Goal: Task Accomplishment & Management: Complete application form

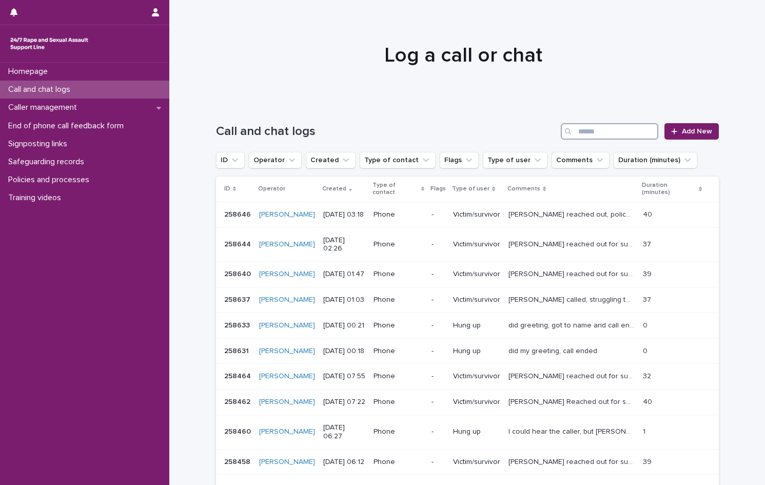
click at [602, 135] on input "Search" at bounding box center [610, 131] width 98 height 16
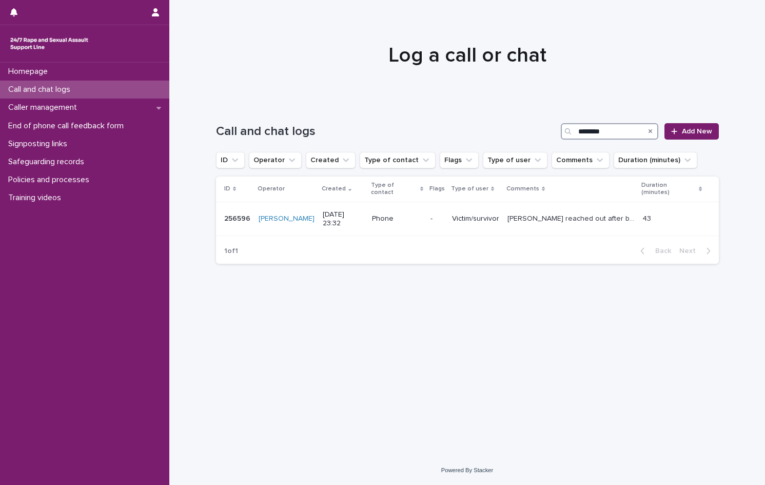
type input "********"
click at [652, 132] on icon "Search" at bounding box center [651, 131] width 4 height 4
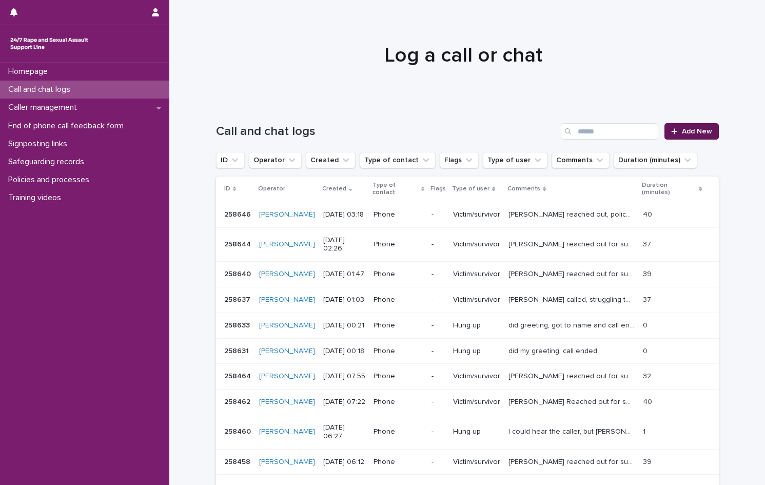
click at [682, 128] on span "Add New" at bounding box center [697, 131] width 30 height 7
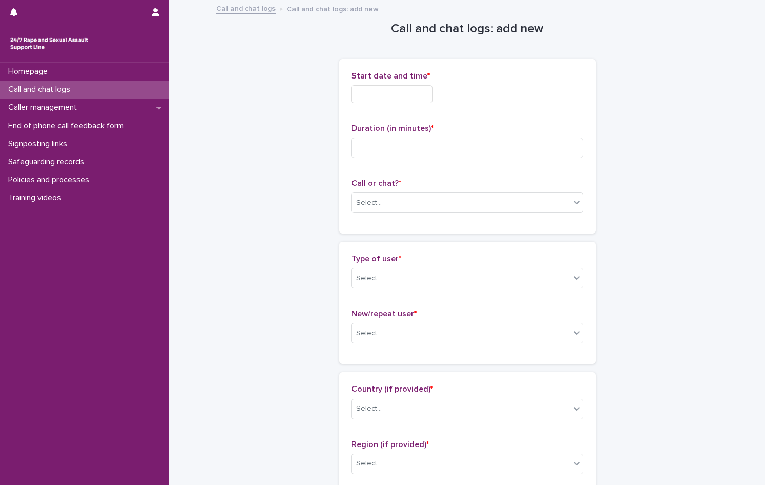
click at [382, 93] on input "text" at bounding box center [392, 94] width 81 height 18
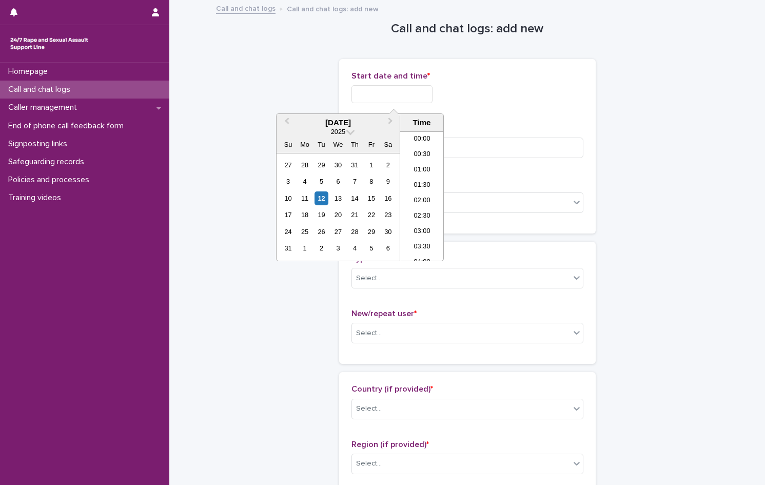
scroll to position [113, 0]
click at [430, 180] on li "05:00" at bounding box center [422, 180] width 44 height 15
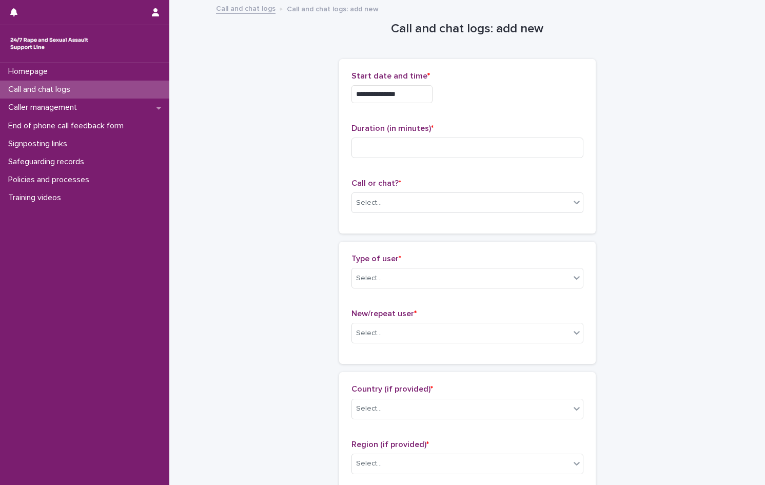
click at [421, 99] on input "**********" at bounding box center [392, 94] width 81 height 18
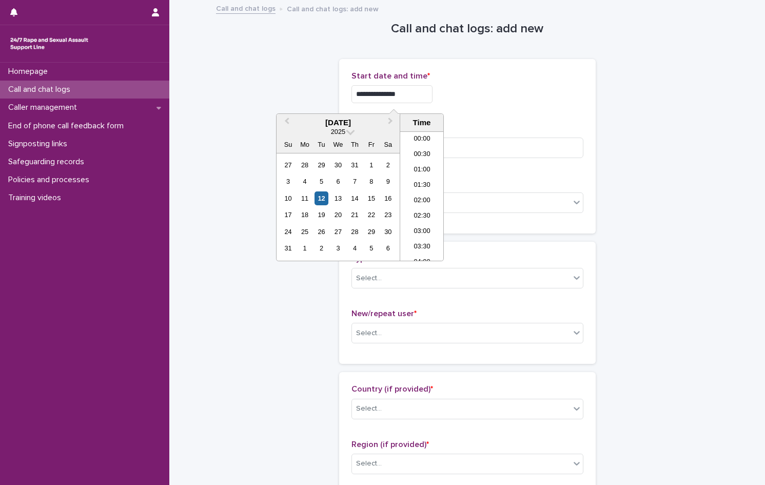
scroll to position [98, 0]
type input "**********"
click at [509, 109] on div "**********" at bounding box center [468, 91] width 232 height 40
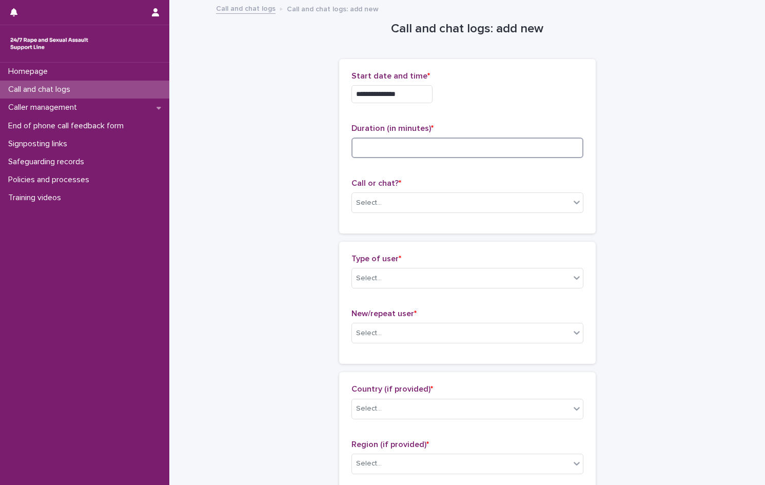
click at [426, 149] on input at bounding box center [468, 148] width 232 height 21
type input "**"
click at [399, 204] on div "Select..." at bounding box center [461, 203] width 218 height 17
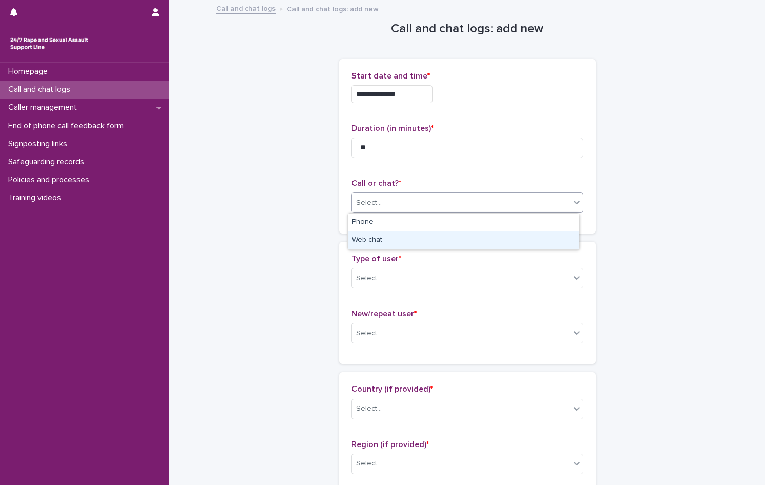
click at [392, 241] on div "Web chat" at bounding box center [463, 240] width 231 height 18
click at [389, 283] on div "Select..." at bounding box center [461, 278] width 218 height 17
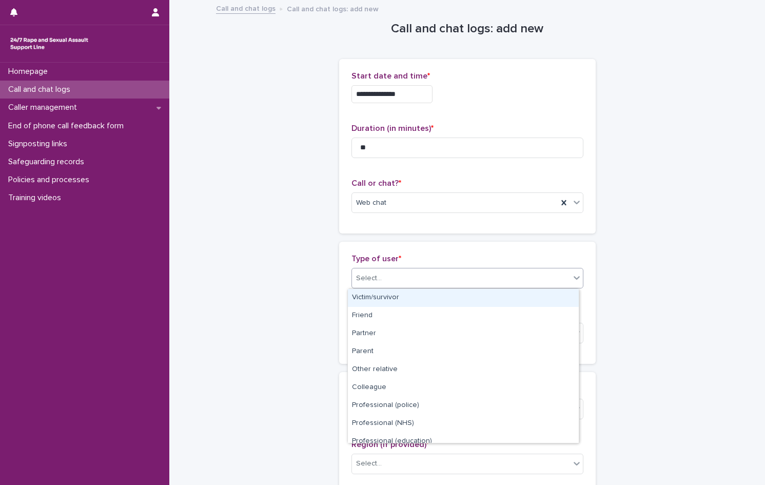
click at [387, 302] on div "Victim/survivor" at bounding box center [463, 298] width 231 height 18
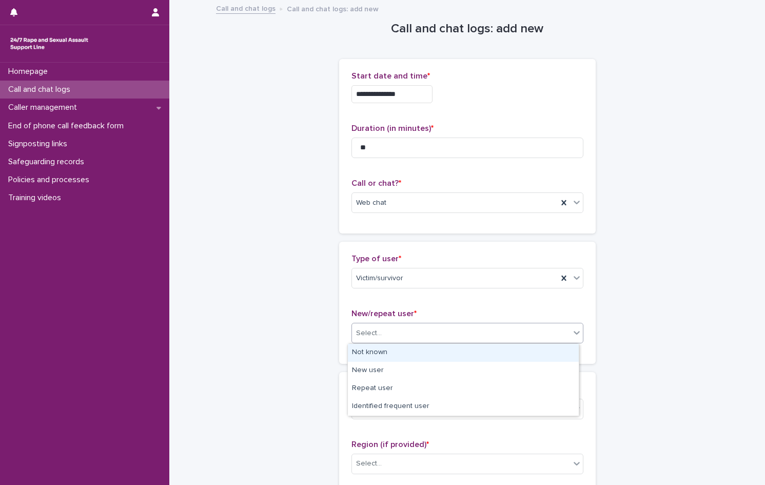
click at [386, 335] on div "Select..." at bounding box center [461, 333] width 218 height 17
click at [385, 352] on div "Not known" at bounding box center [463, 353] width 231 height 18
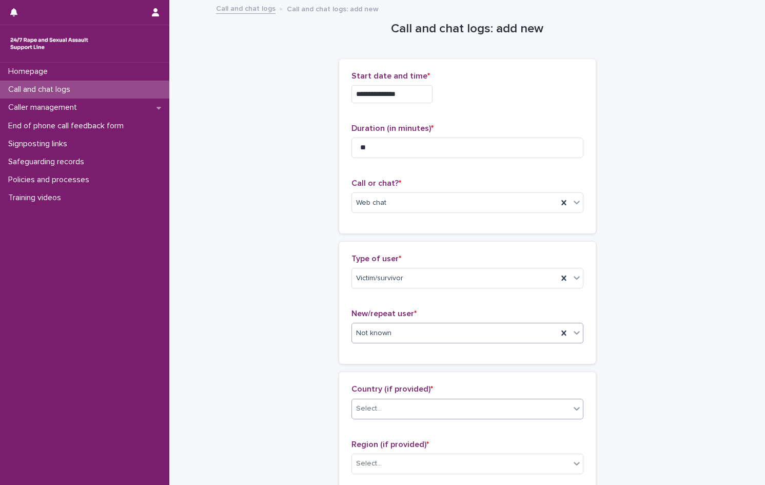
click at [377, 413] on div "Select..." at bounding box center [461, 408] width 218 height 17
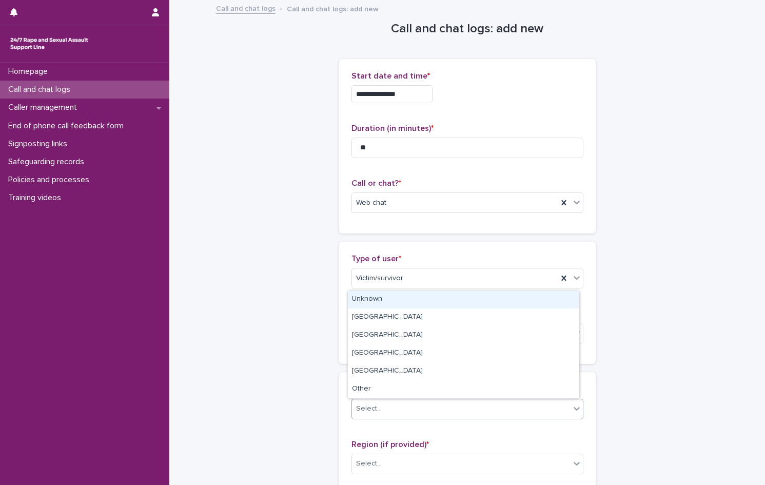
click at [367, 305] on div "Unknown" at bounding box center [463, 299] width 231 height 18
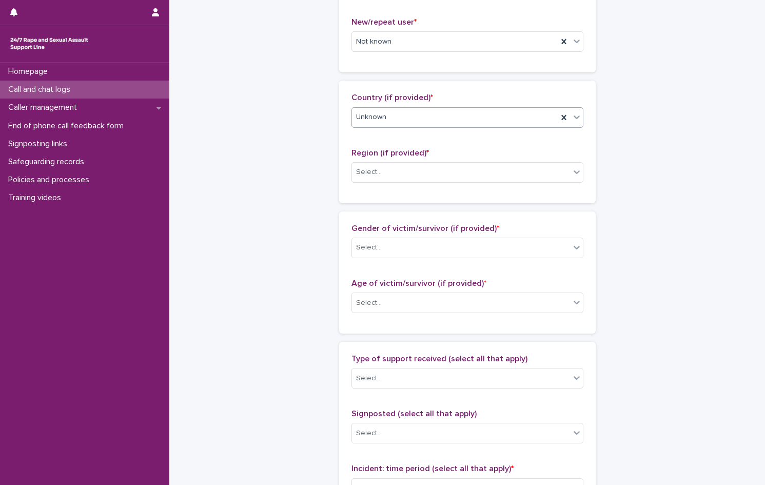
scroll to position [308, 0]
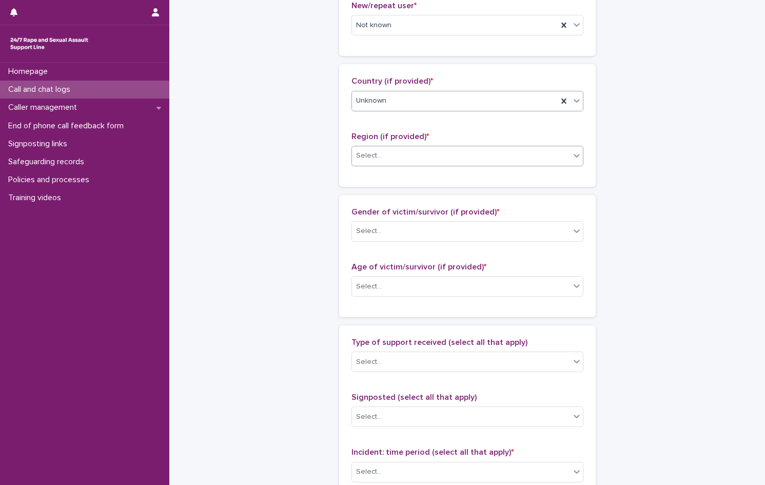
click at [383, 160] on input "text" at bounding box center [383, 155] width 1 height 9
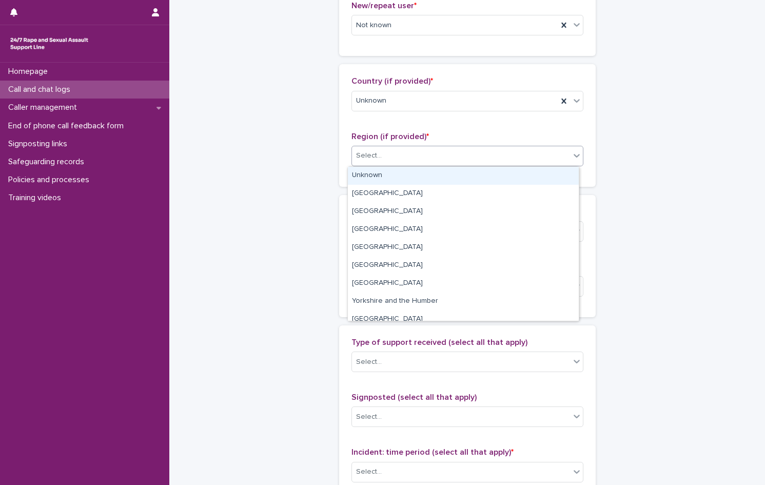
click at [366, 171] on div "Unknown" at bounding box center [463, 176] width 231 height 18
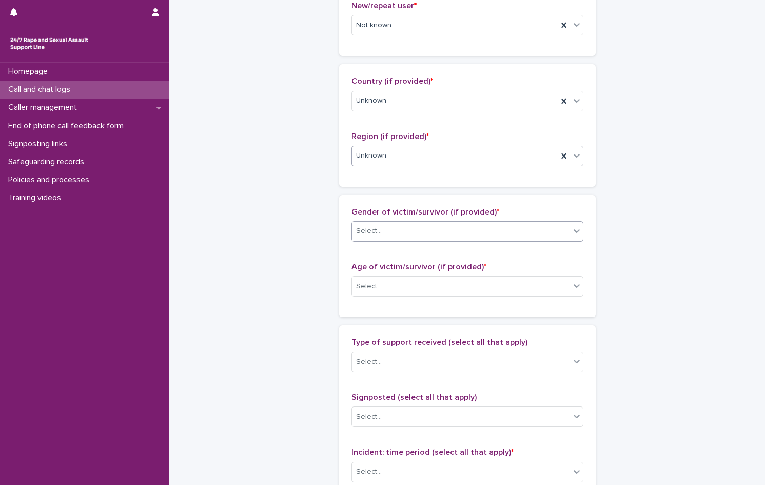
click at [375, 230] on div "Select..." at bounding box center [369, 231] width 26 height 11
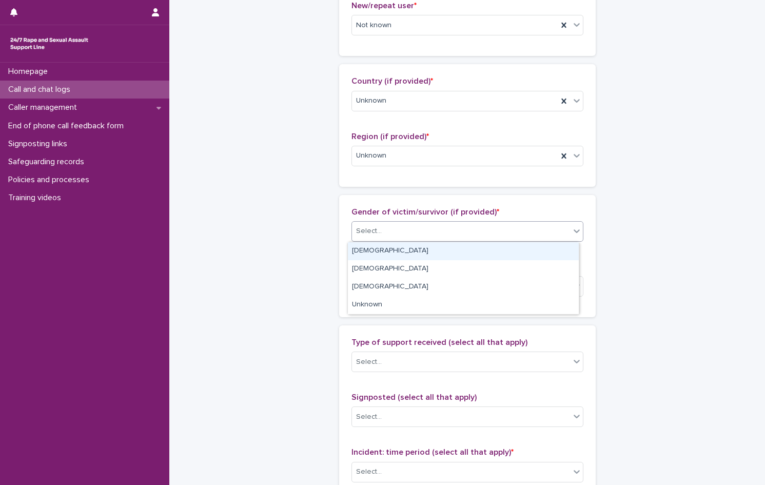
click at [376, 251] on div "[DEMOGRAPHIC_DATA]" at bounding box center [463, 251] width 231 height 18
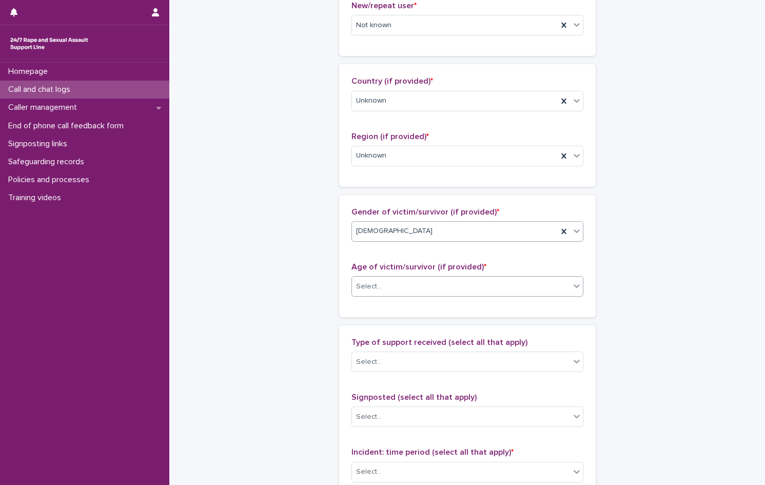
click at [371, 286] on div "Select..." at bounding box center [369, 286] width 26 height 11
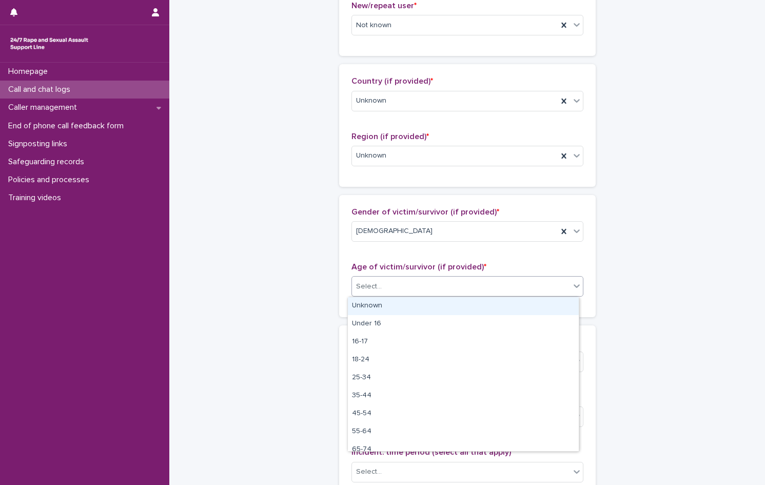
click at [372, 304] on div "Unknown" at bounding box center [463, 306] width 231 height 18
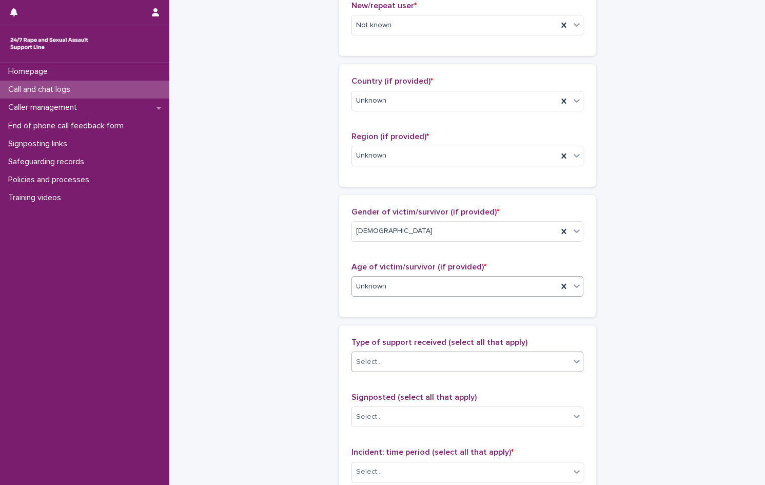
click at [381, 363] on div "Select..." at bounding box center [461, 362] width 218 height 17
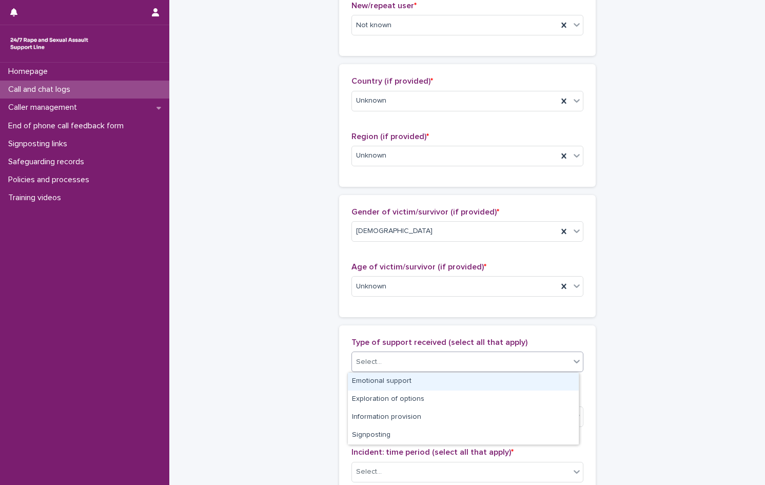
click at [382, 380] on div "Emotional support" at bounding box center [463, 382] width 231 height 18
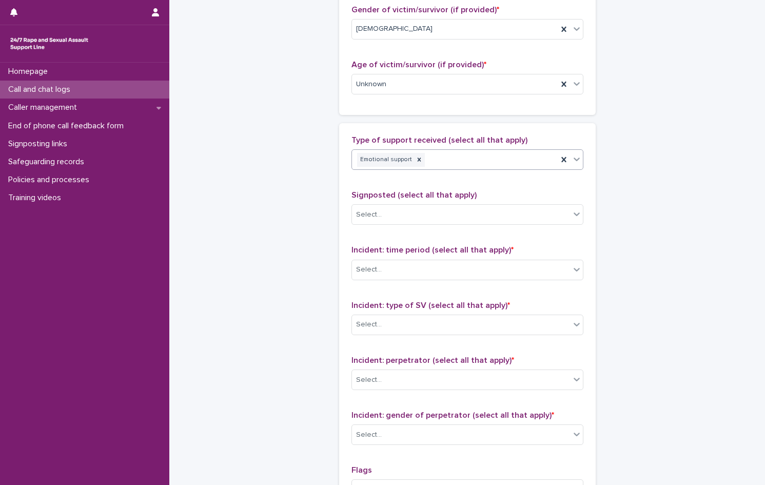
scroll to position [513, 0]
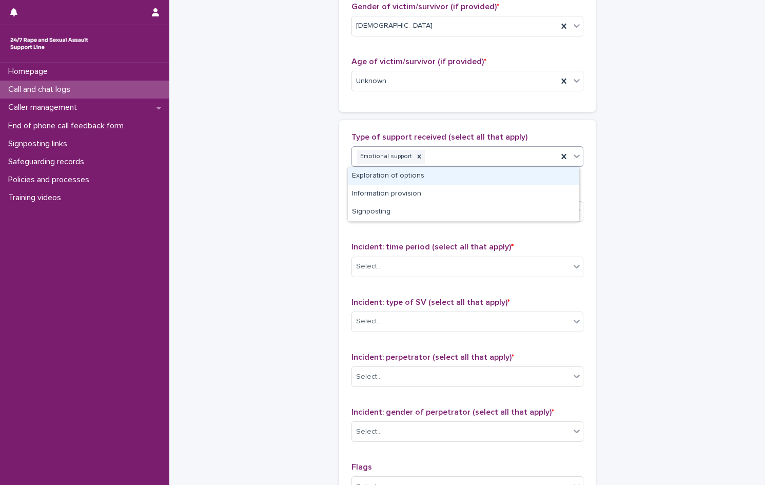
click at [437, 156] on div "Emotional support" at bounding box center [455, 157] width 206 height 18
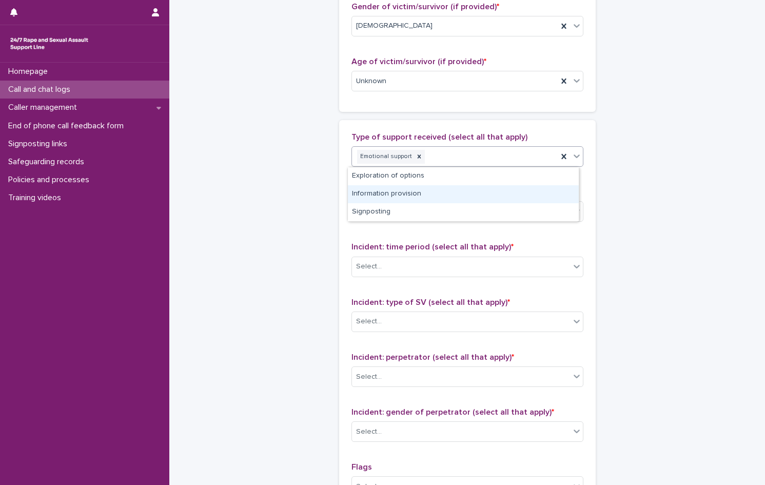
click at [435, 195] on div "Information provision" at bounding box center [463, 194] width 231 height 18
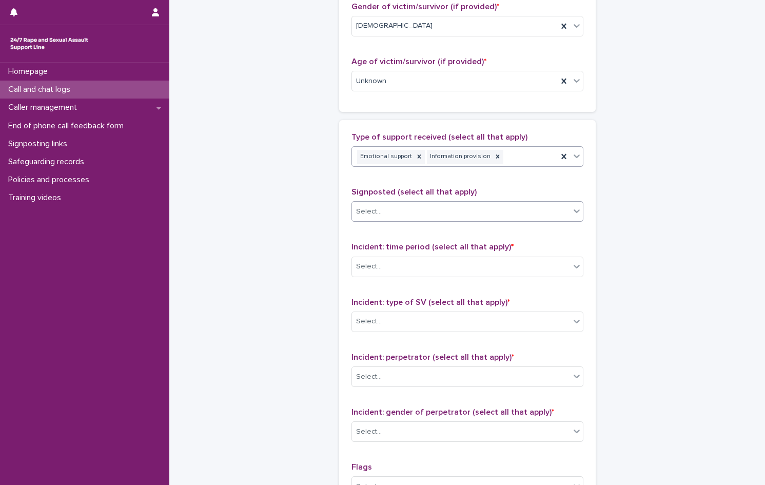
click at [380, 208] on div "Select..." at bounding box center [461, 211] width 218 height 17
click at [383, 271] on input "text" at bounding box center [383, 266] width 1 height 9
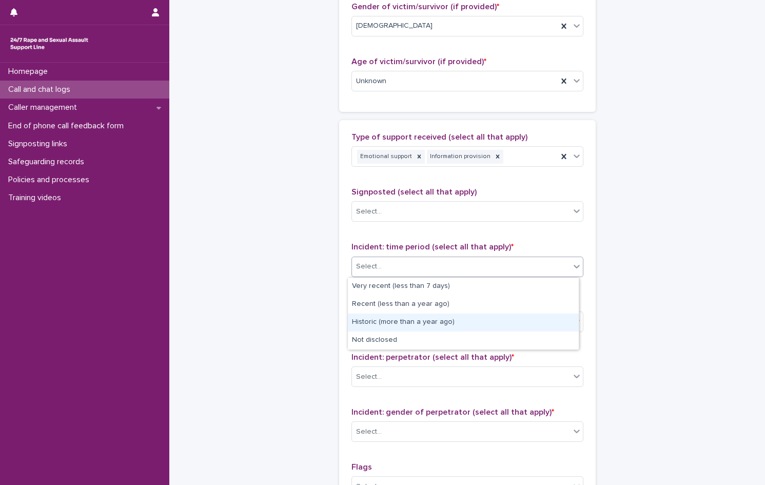
click at [376, 321] on div "Historic (more than a year ago)" at bounding box center [463, 323] width 231 height 18
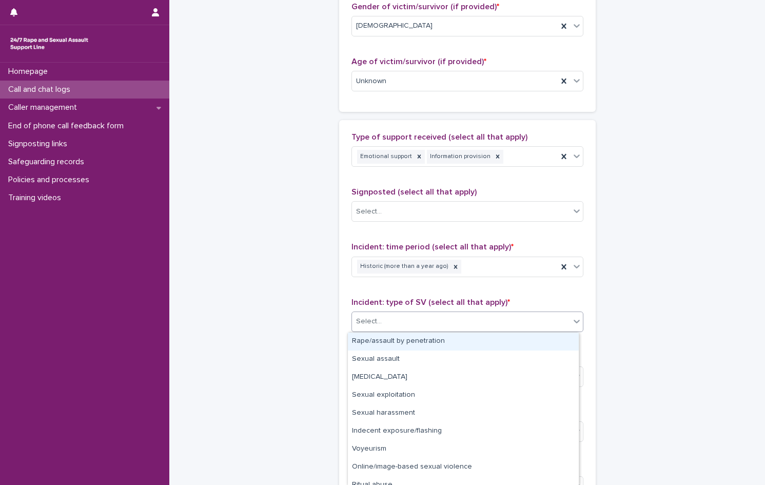
click at [380, 324] on div "Select..." at bounding box center [461, 321] width 218 height 17
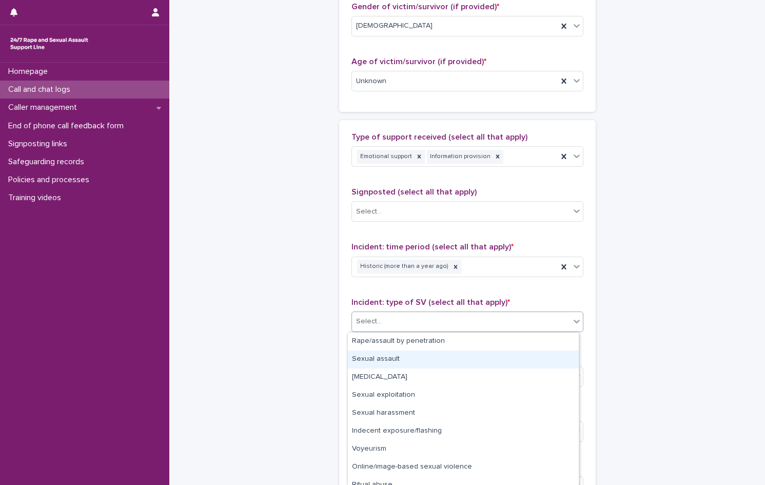
click at [385, 359] on div "Sexual assault" at bounding box center [463, 360] width 231 height 18
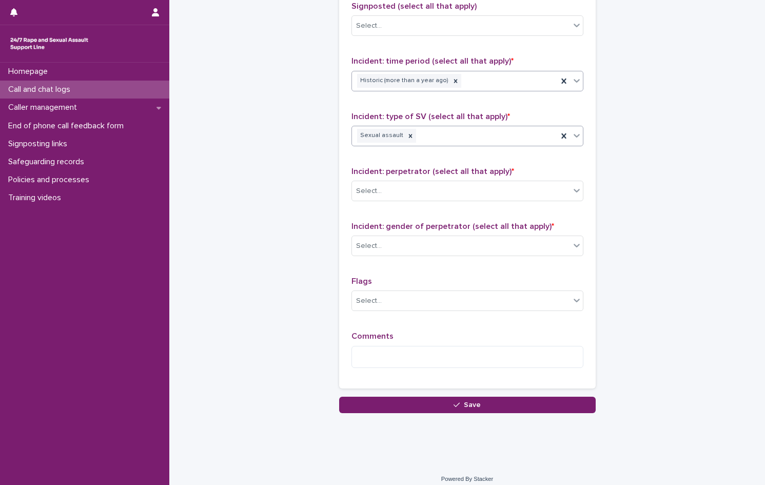
scroll to position [707, 0]
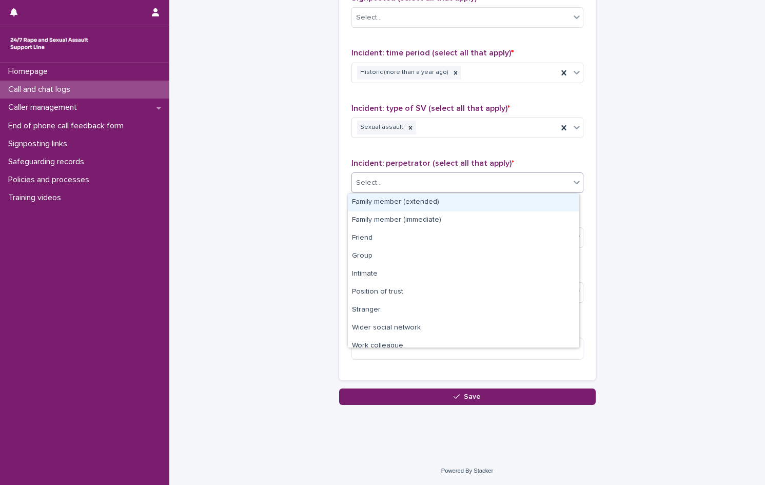
click at [404, 179] on div "Select..." at bounding box center [461, 182] width 218 height 17
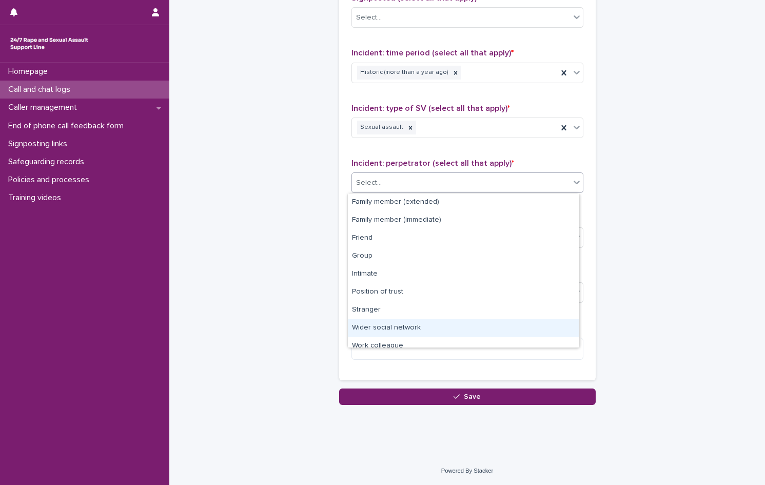
click at [421, 332] on div "Wider social network" at bounding box center [463, 328] width 231 height 18
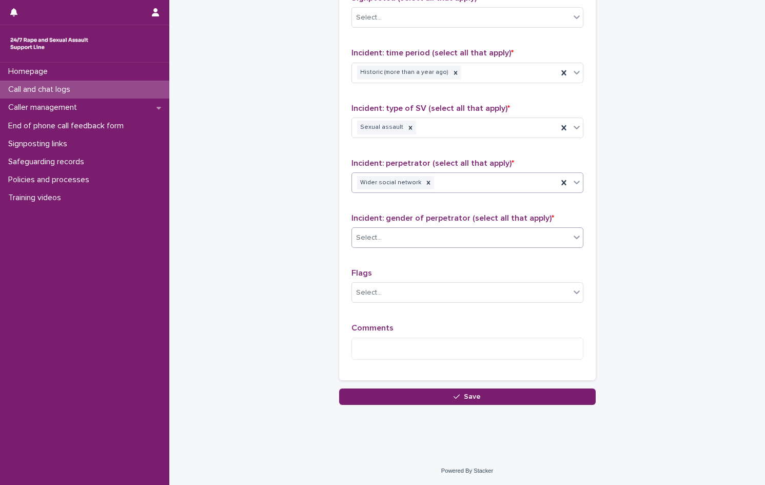
click at [386, 239] on div "Select..." at bounding box center [461, 237] width 218 height 17
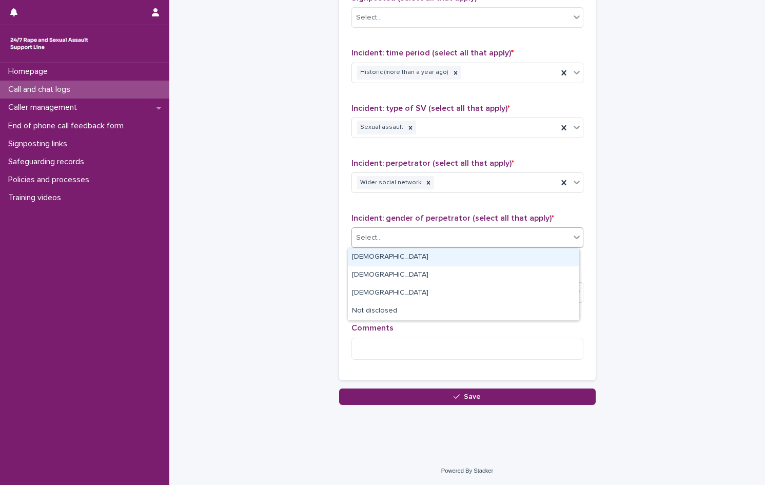
click at [383, 264] on div "[DEMOGRAPHIC_DATA]" at bounding box center [463, 257] width 231 height 18
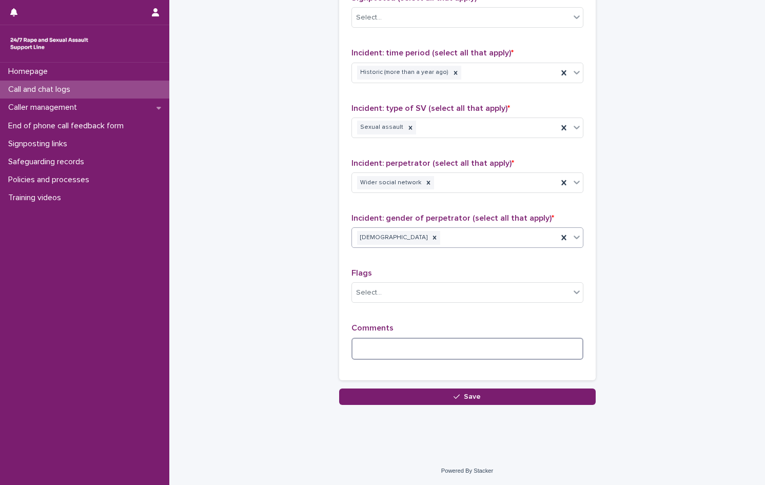
click at [377, 347] on textarea at bounding box center [468, 349] width 232 height 22
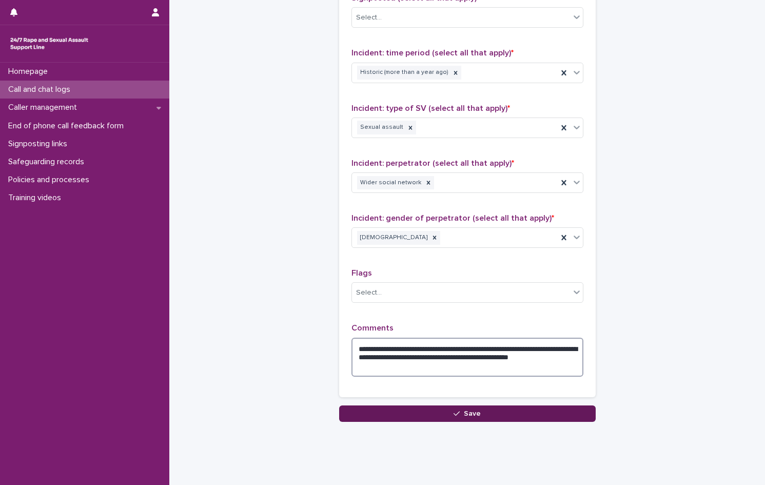
type textarea "**********"
click at [449, 409] on button "Save" at bounding box center [467, 413] width 257 height 16
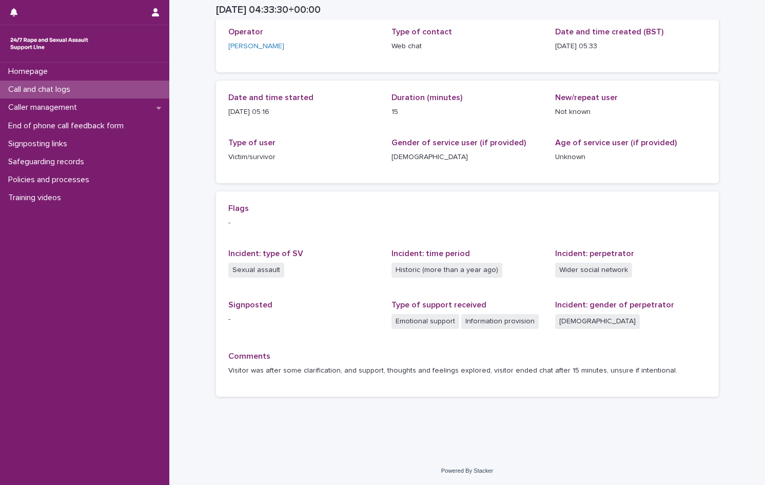
scroll to position [60, 0]
click at [51, 88] on p "Call and chat logs" at bounding box center [41, 90] width 74 height 10
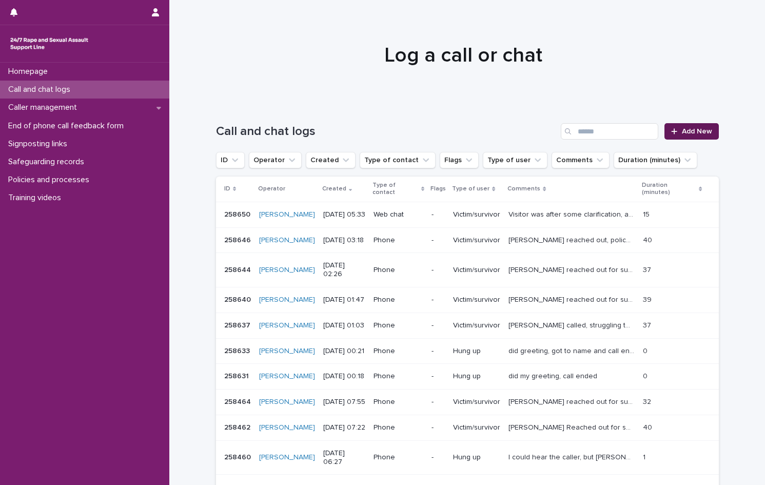
click at [694, 133] on span "Add New" at bounding box center [697, 131] width 30 height 7
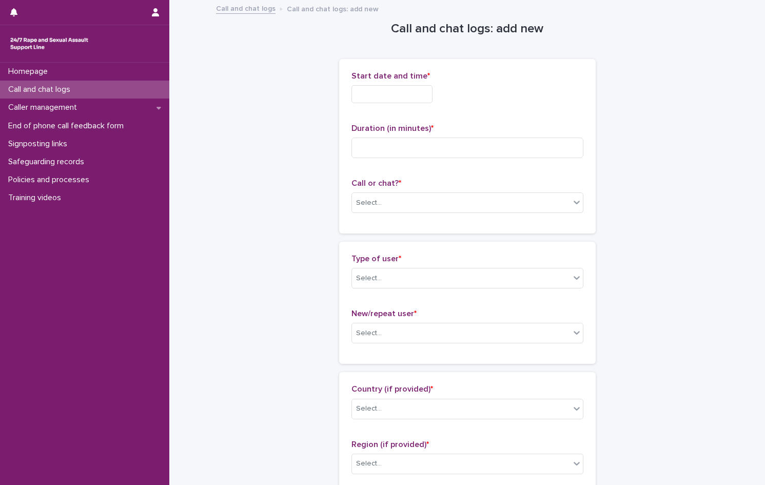
click at [402, 97] on input "text" at bounding box center [392, 94] width 81 height 18
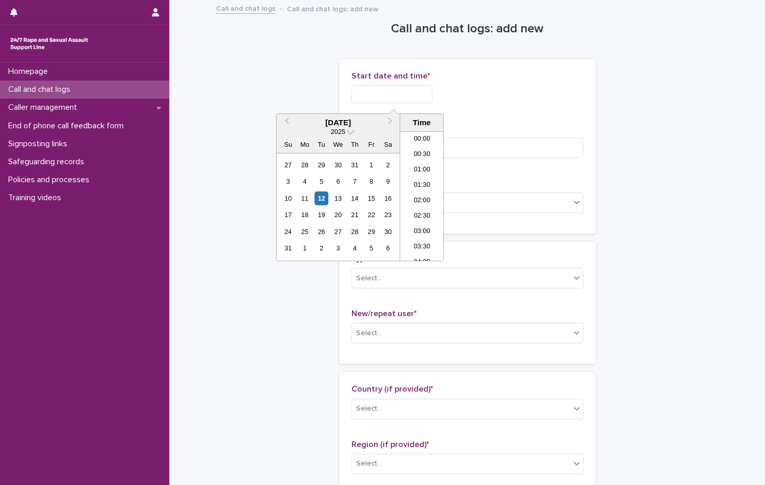
scroll to position [144, 0]
click at [429, 164] on li "05:30" at bounding box center [422, 165] width 44 height 15
click at [411, 95] on input "**********" at bounding box center [392, 94] width 81 height 18
type input "**********"
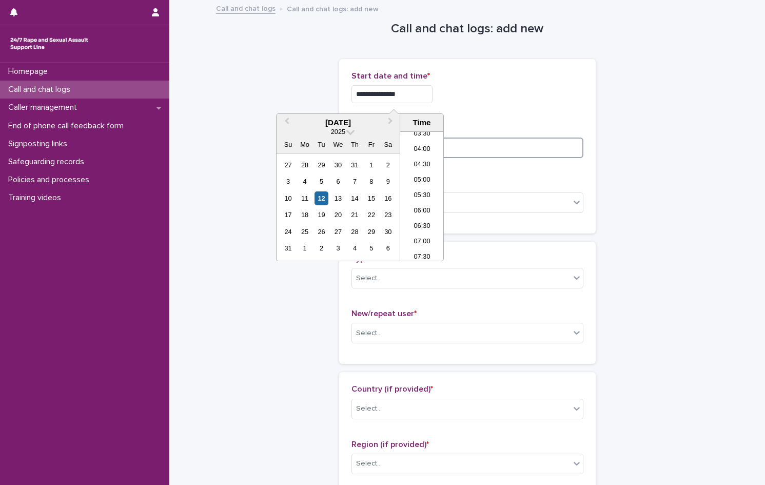
click at [474, 145] on input at bounding box center [468, 148] width 232 height 21
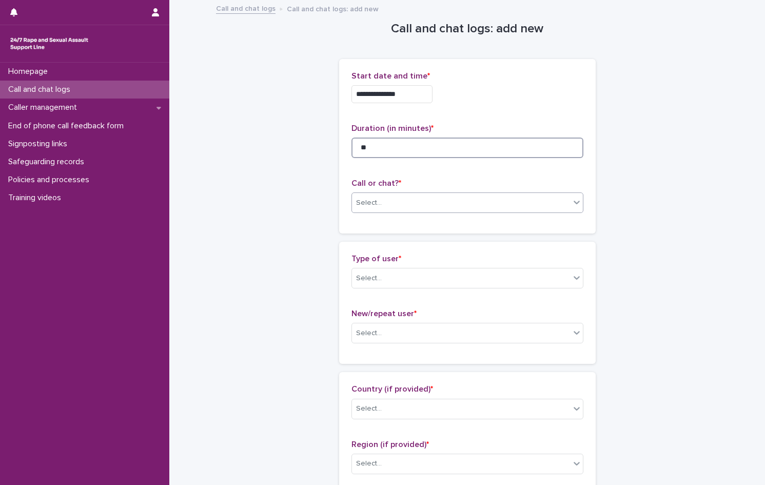
type input "**"
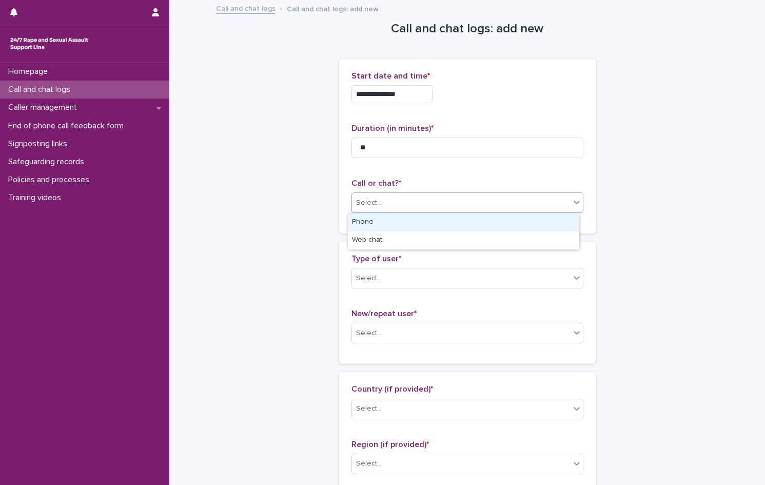
click at [392, 205] on div "Select..." at bounding box center [461, 203] width 218 height 17
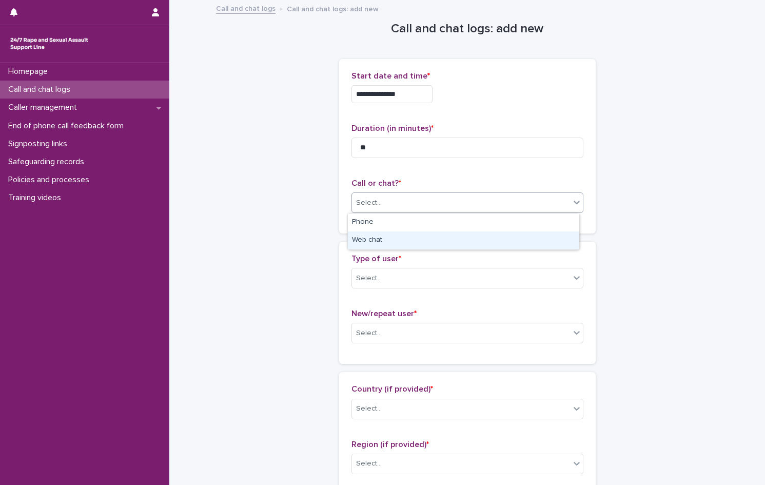
click at [389, 237] on div "Web chat" at bounding box center [463, 240] width 231 height 18
click at [393, 282] on div "Select..." at bounding box center [461, 278] width 218 height 17
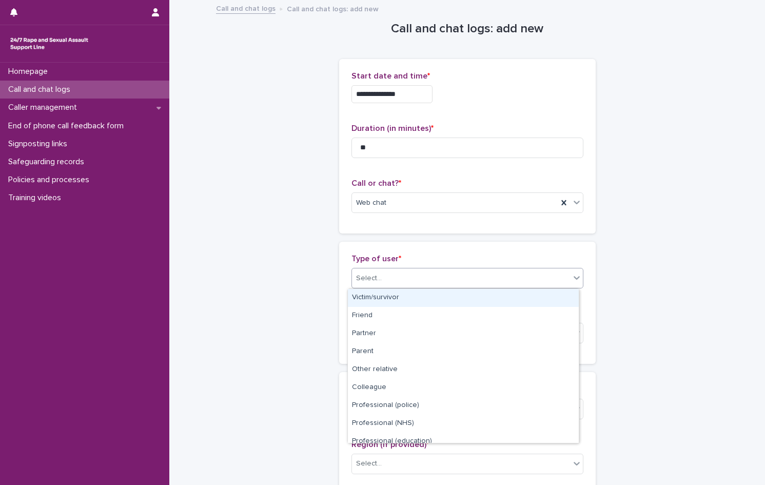
click at [393, 296] on div "Victim/survivor" at bounding box center [463, 298] width 231 height 18
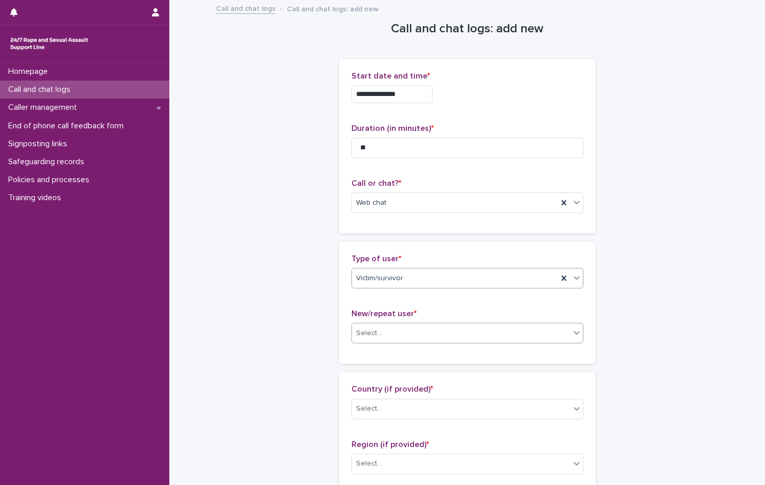
click at [380, 332] on div "Select..." at bounding box center [461, 333] width 218 height 17
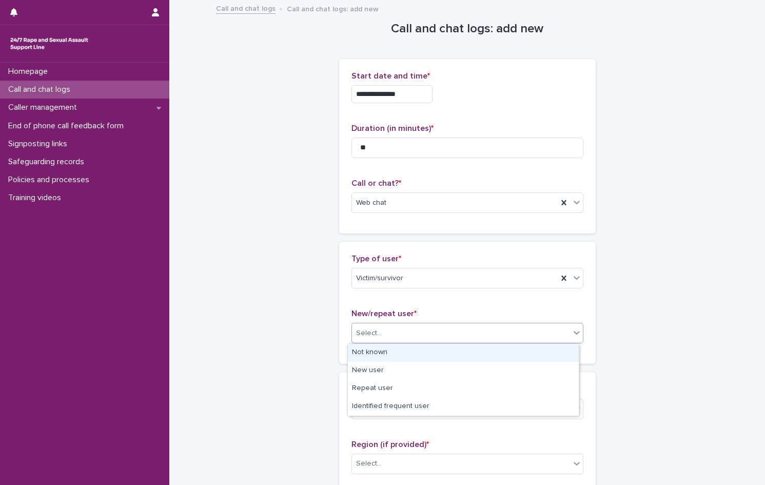
click at [378, 354] on div "Not known" at bounding box center [463, 353] width 231 height 18
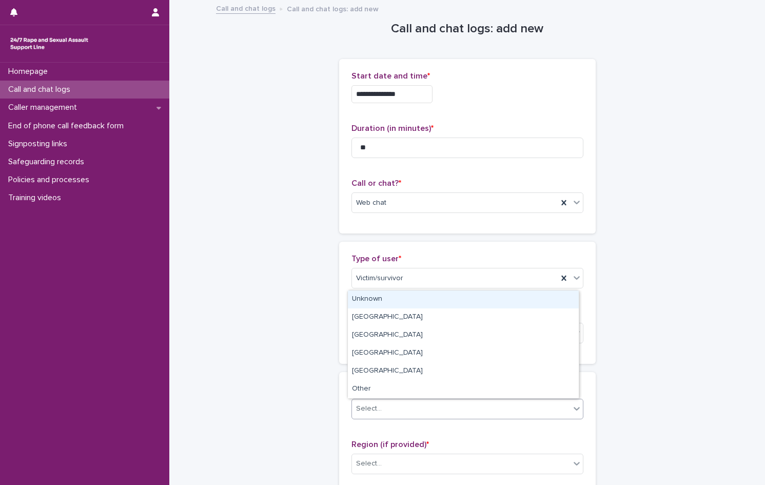
click at [369, 412] on div "Select..." at bounding box center [369, 408] width 26 height 11
click at [367, 301] on div "Unknown" at bounding box center [463, 299] width 231 height 18
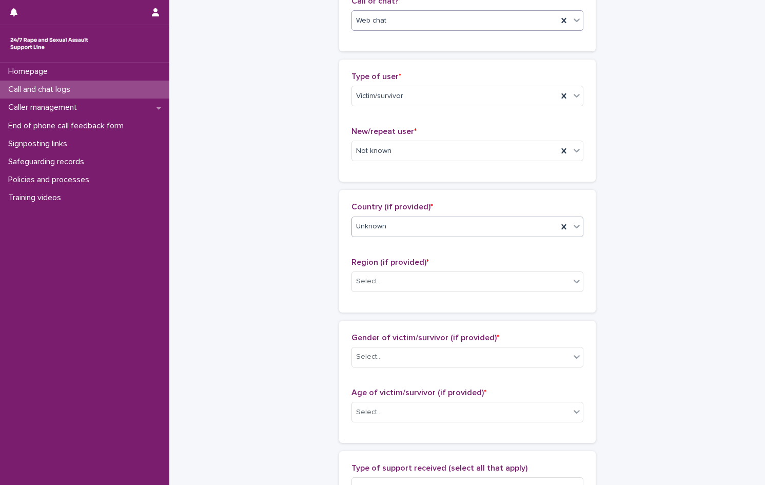
scroll to position [257, 0]
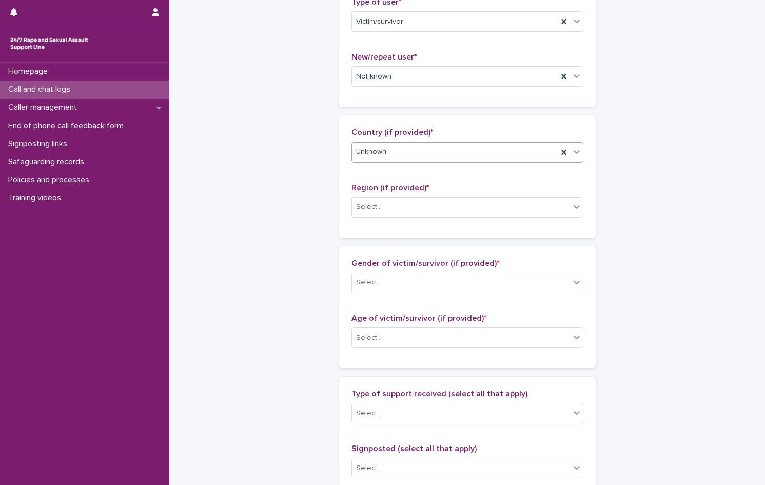
click at [413, 200] on div "Select..." at bounding box center [461, 207] width 218 height 17
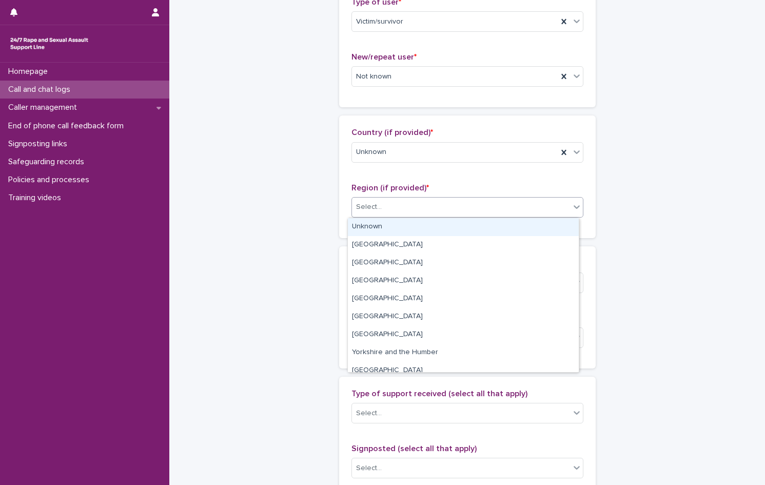
click at [392, 230] on div "Unknown" at bounding box center [463, 227] width 231 height 18
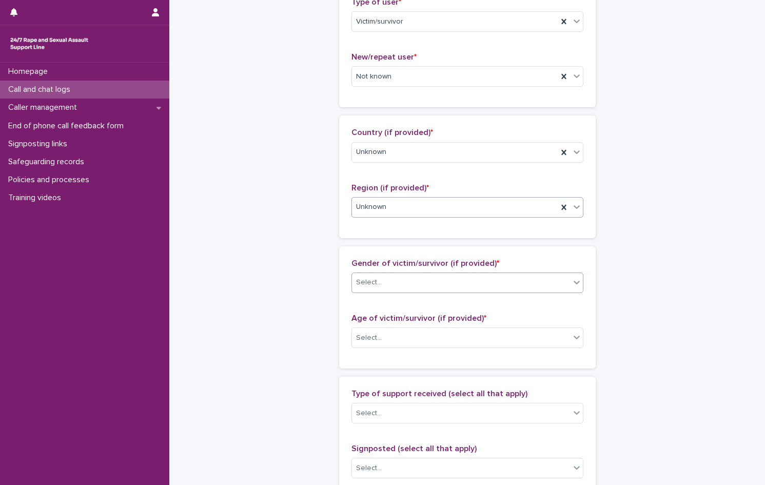
click at [386, 284] on div "Select..." at bounding box center [461, 282] width 218 height 17
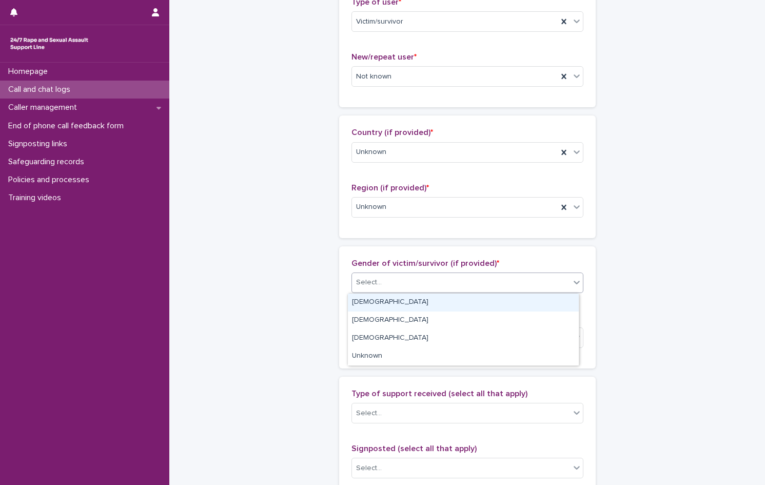
click at [385, 304] on div "[DEMOGRAPHIC_DATA]" at bounding box center [463, 303] width 231 height 18
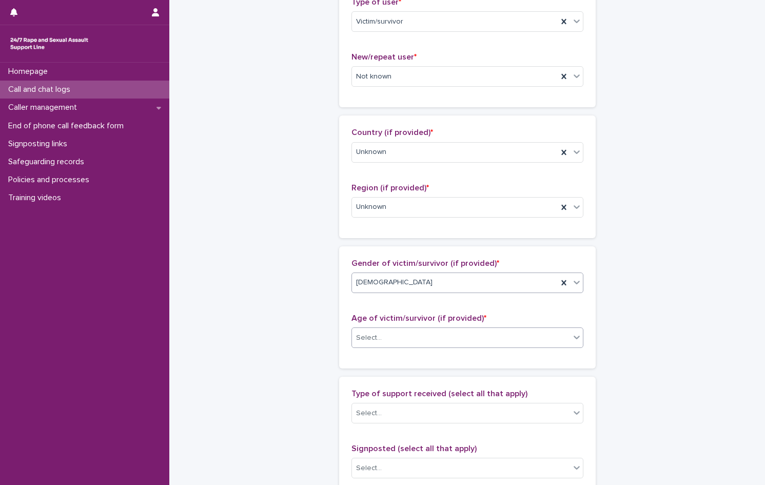
click at [382, 337] on div "Select..." at bounding box center [461, 337] width 218 height 17
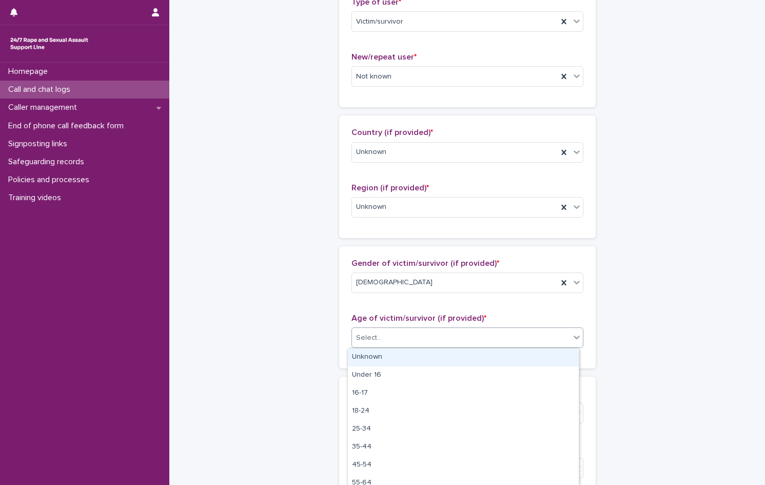
click at [384, 356] on div "Unknown" at bounding box center [463, 357] width 231 height 18
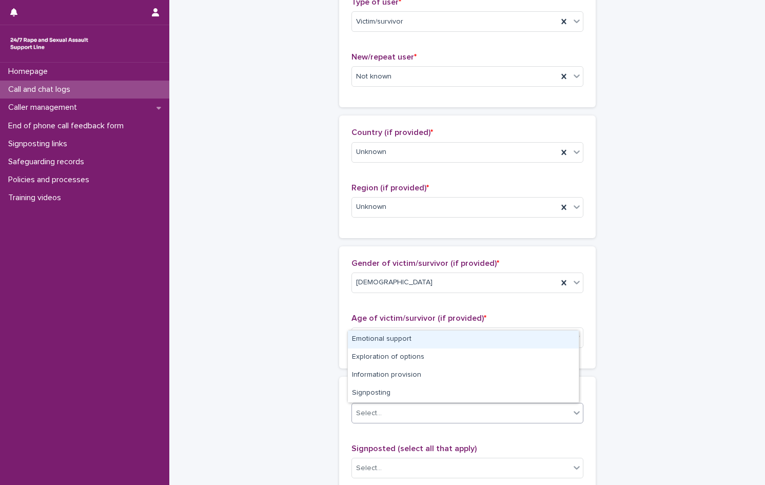
click at [394, 403] on div "Select..." at bounding box center [468, 413] width 232 height 21
click at [397, 335] on div "Emotional support" at bounding box center [463, 340] width 231 height 18
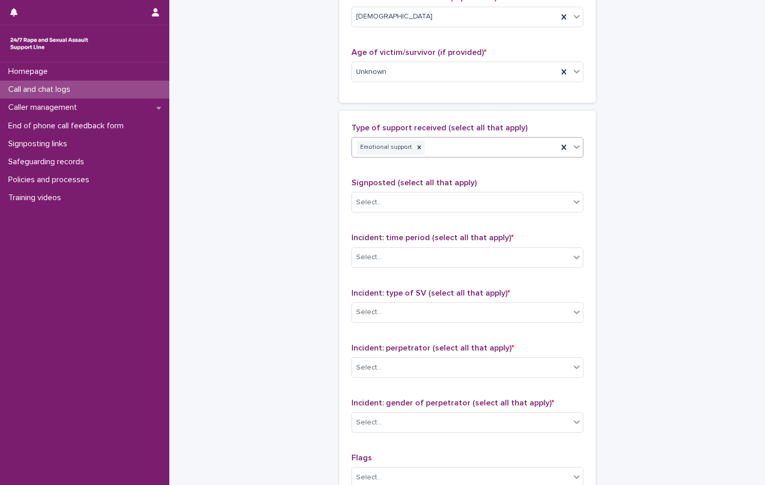
scroll to position [565, 0]
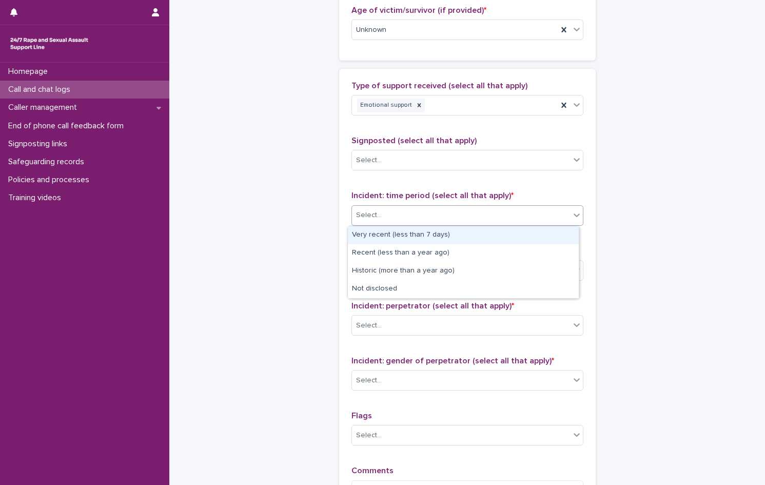
click at [370, 214] on div "Select..." at bounding box center [369, 215] width 26 height 11
click at [447, 158] on div "Select..." at bounding box center [461, 160] width 218 height 17
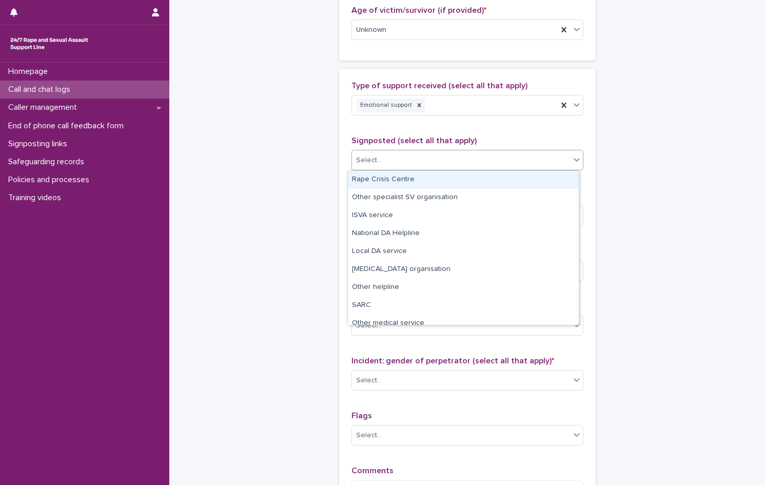
click at [385, 177] on div "Rape Crisis Centre" at bounding box center [463, 180] width 231 height 18
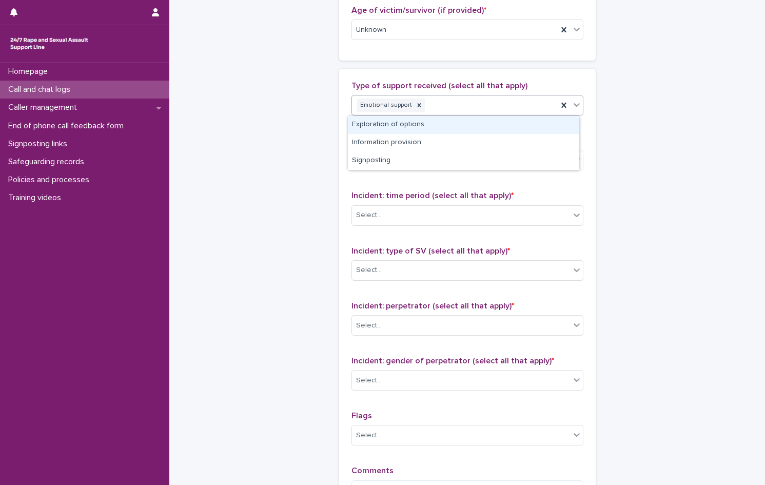
click at [531, 104] on div "Emotional support" at bounding box center [455, 105] width 206 height 18
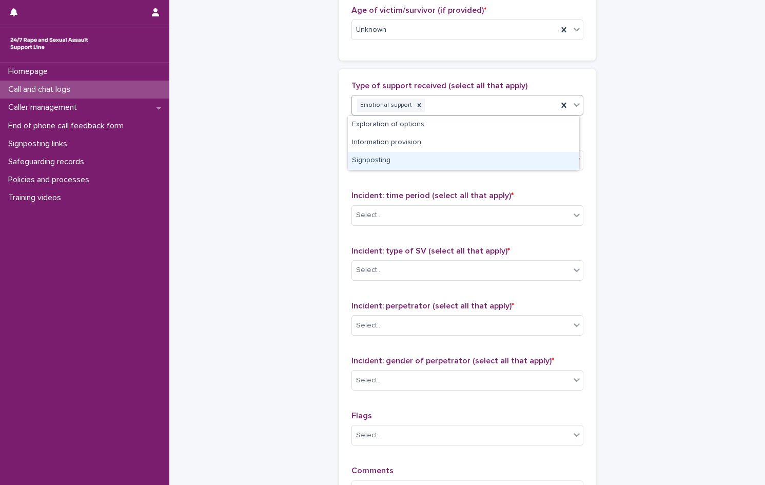
click at [394, 158] on div "Signposting" at bounding box center [463, 161] width 231 height 18
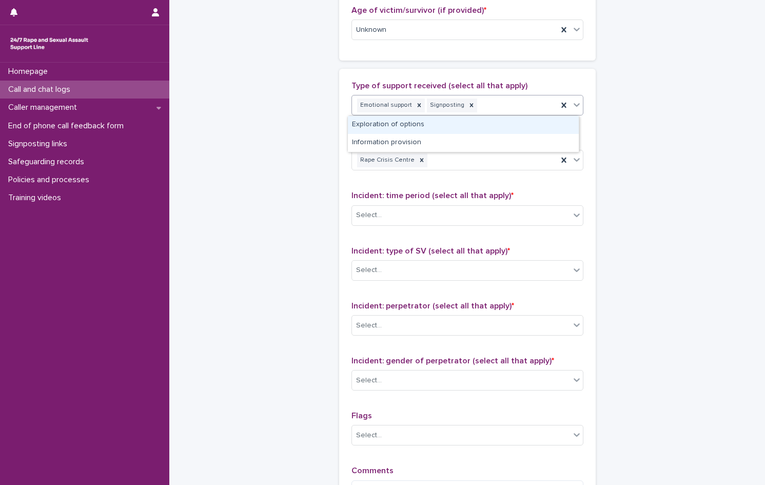
click at [522, 106] on div "Emotional support Signposting" at bounding box center [455, 105] width 206 height 18
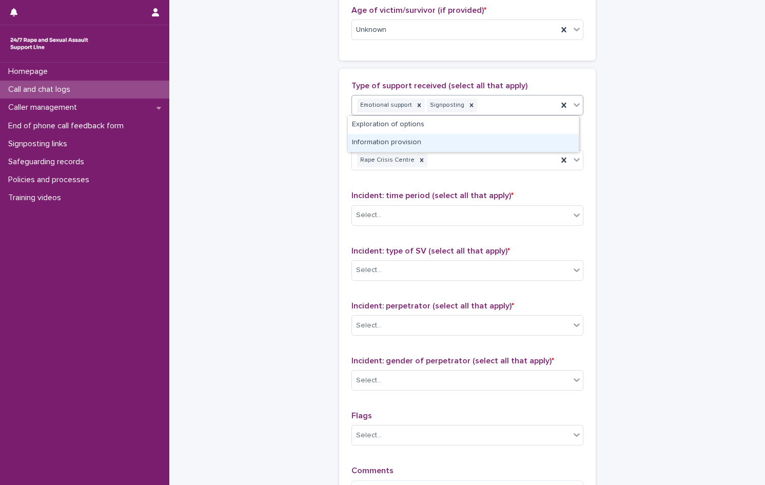
click at [418, 147] on div "Information provision" at bounding box center [463, 143] width 231 height 18
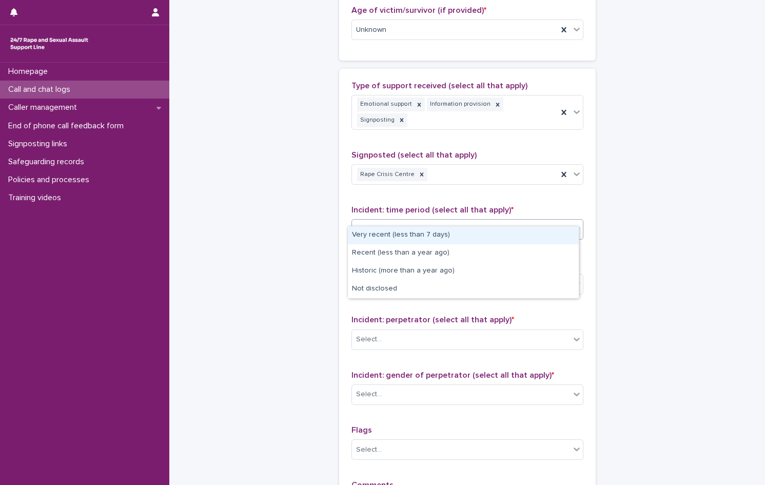
click at [411, 221] on div "Select..." at bounding box center [461, 229] width 218 height 17
click at [410, 236] on div "Very recent (less than 7 days)" at bounding box center [463, 235] width 231 height 18
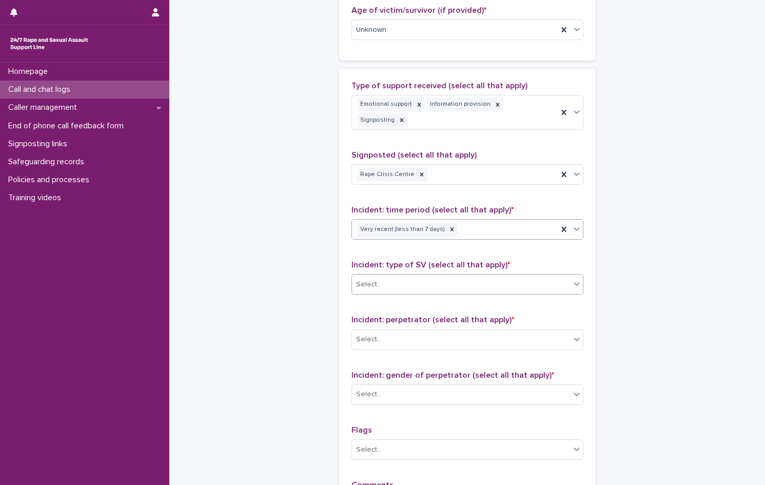
click at [402, 276] on div "Select..." at bounding box center [461, 284] width 218 height 17
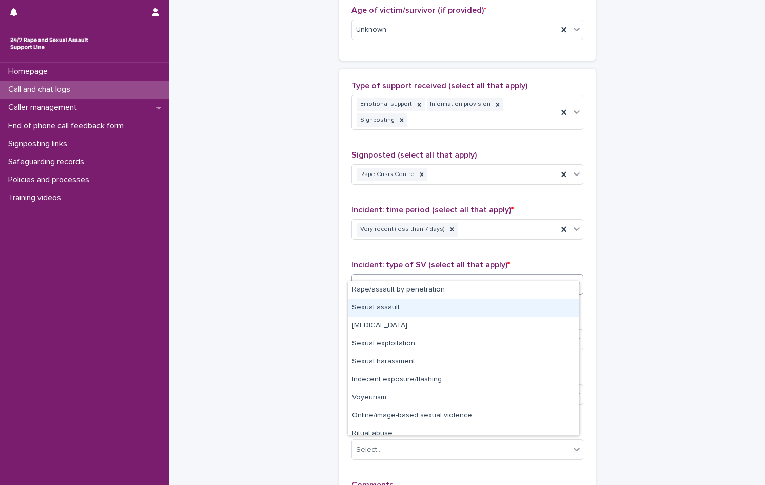
click at [398, 307] on div "Sexual assault" at bounding box center [463, 308] width 231 height 18
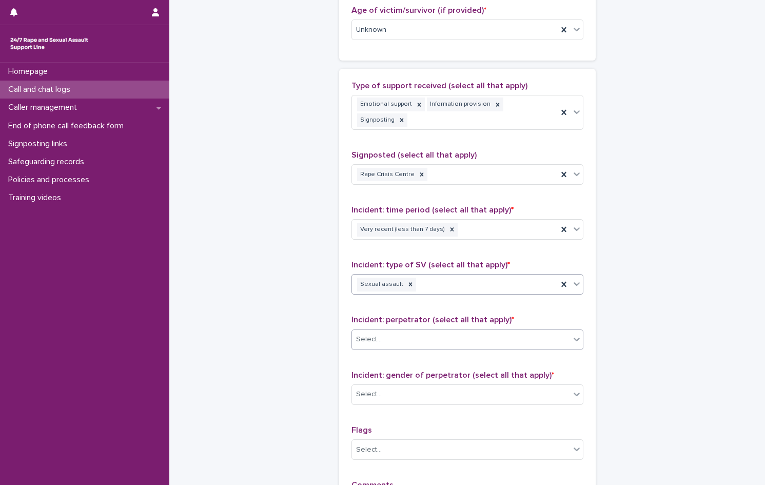
click at [398, 331] on div "Select..." at bounding box center [461, 339] width 218 height 17
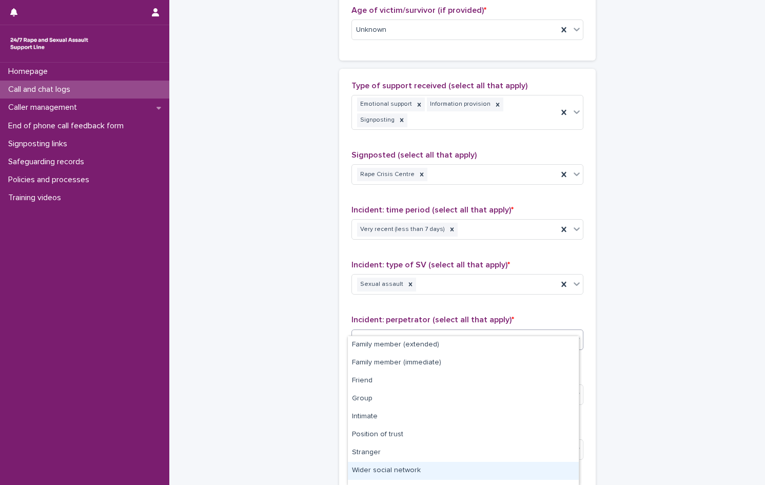
click at [421, 473] on div "Wider social network" at bounding box center [463, 471] width 231 height 18
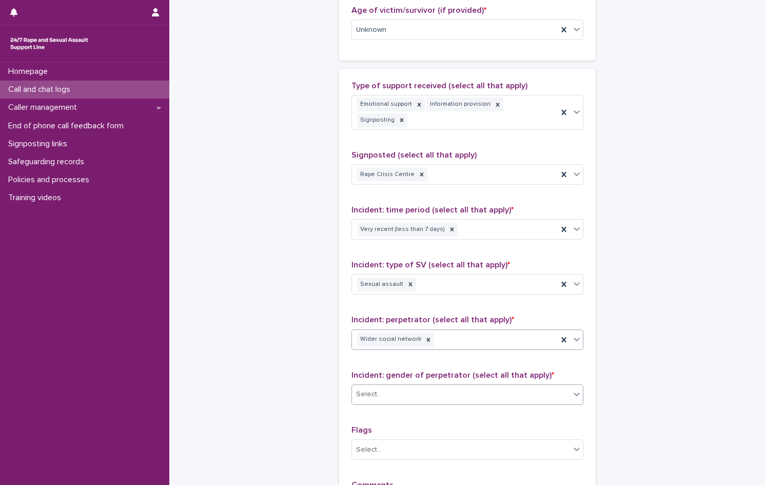
click at [406, 386] on div "Select..." at bounding box center [461, 394] width 218 height 17
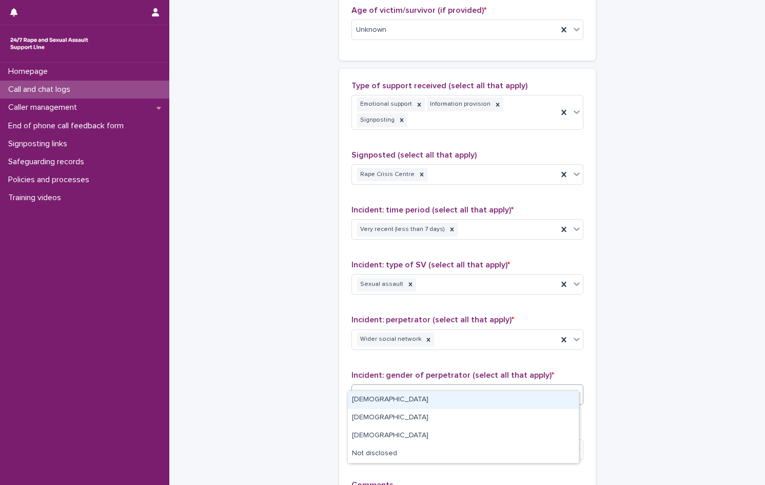
click at [397, 405] on div "[DEMOGRAPHIC_DATA]" at bounding box center [463, 400] width 231 height 18
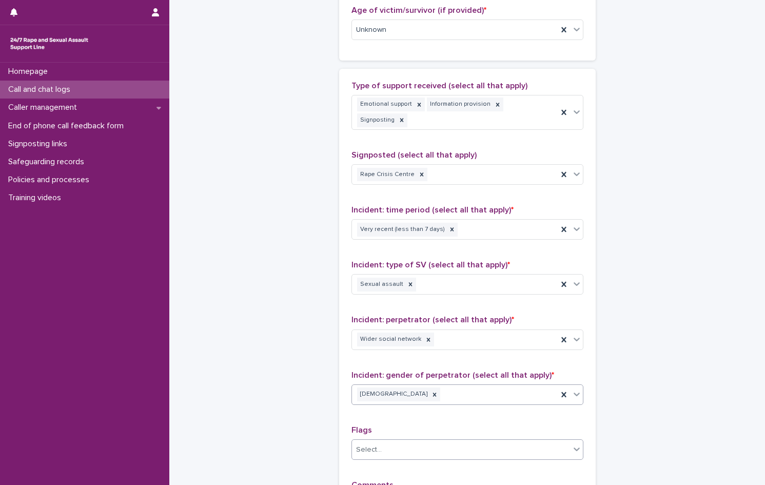
scroll to position [707, 0]
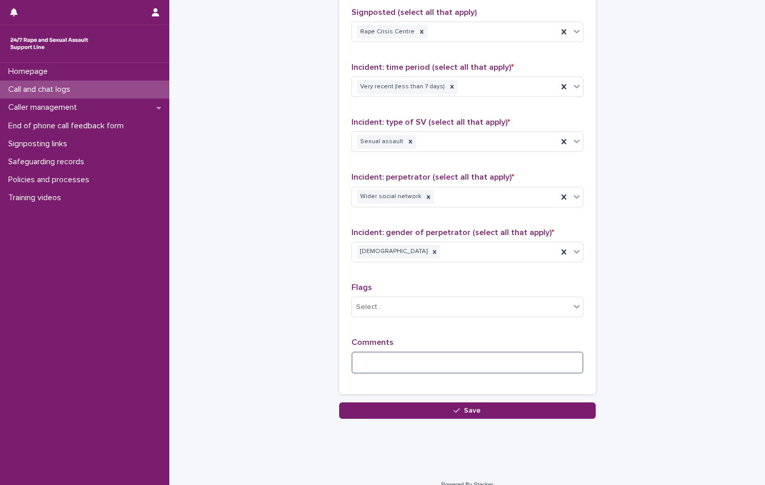
click at [395, 357] on textarea at bounding box center [468, 363] width 232 height 22
click at [462, 352] on textarea "**********" at bounding box center [468, 363] width 232 height 22
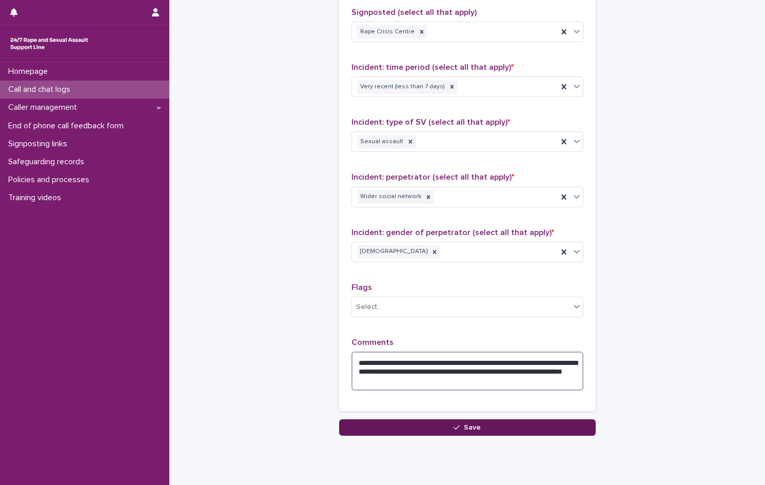
type textarea "**********"
click at [502, 419] on button "Save" at bounding box center [467, 427] width 257 height 16
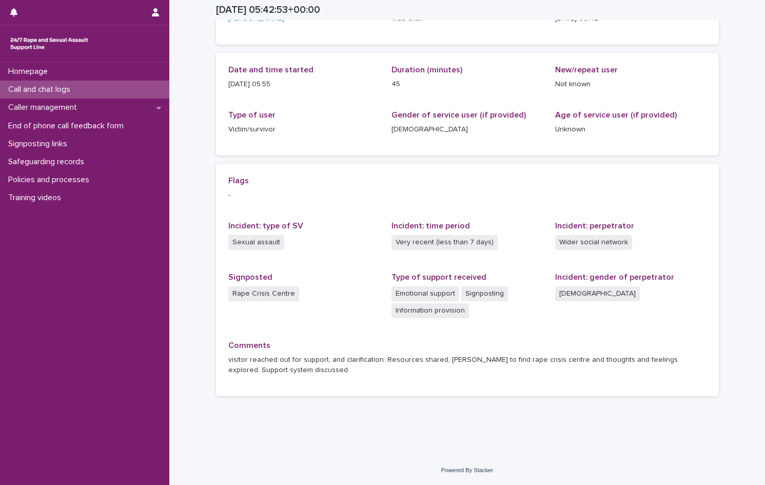
scroll to position [88, 0]
click at [43, 92] on p "Call and chat logs" at bounding box center [41, 90] width 74 height 10
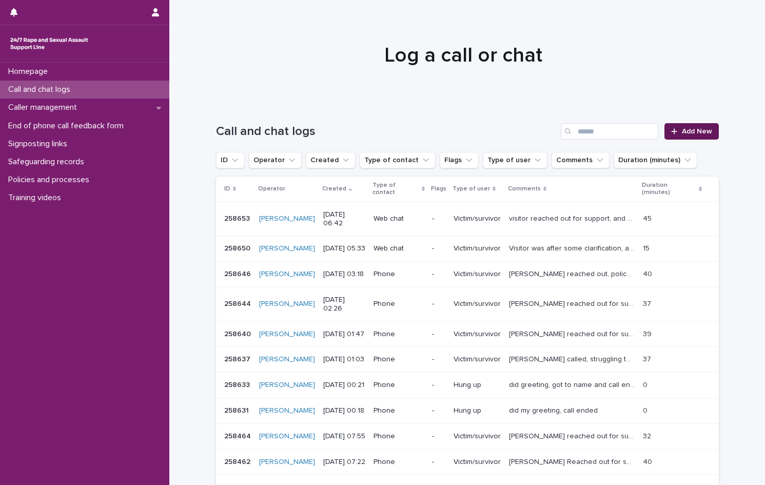
click at [700, 129] on span "Add New" at bounding box center [697, 131] width 30 height 7
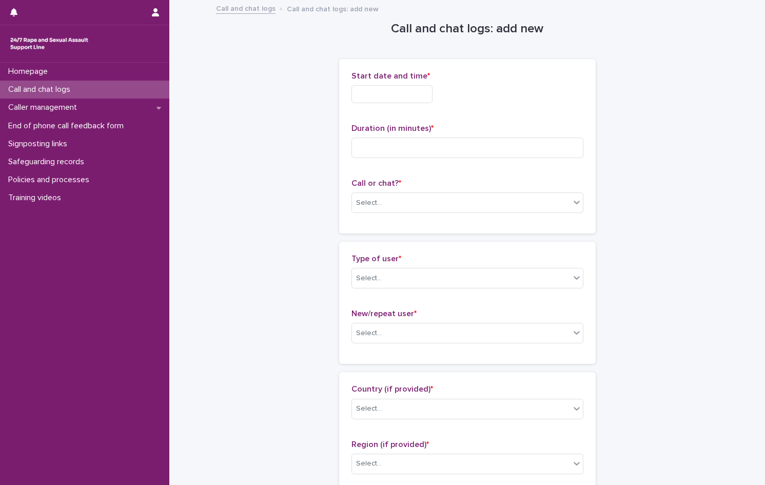
click at [420, 96] on input "text" at bounding box center [392, 94] width 81 height 18
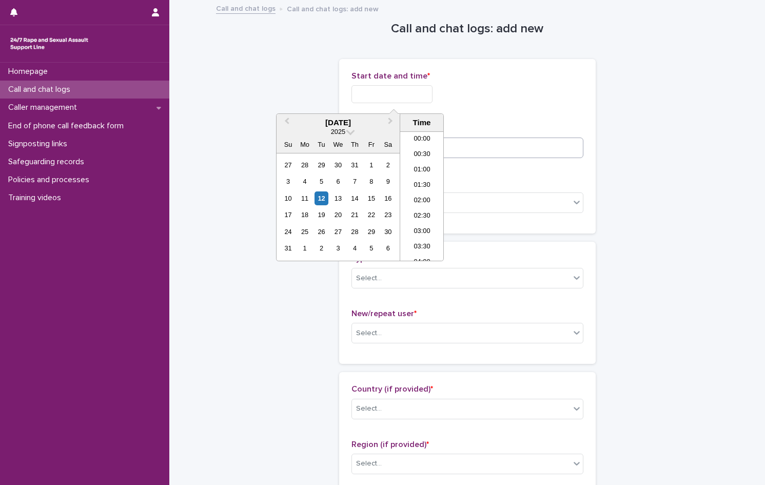
scroll to position [159, 0]
click at [431, 168] on li "06:00" at bounding box center [422, 165] width 44 height 15
click at [418, 95] on input "**********" at bounding box center [392, 94] width 81 height 18
type input "**********"
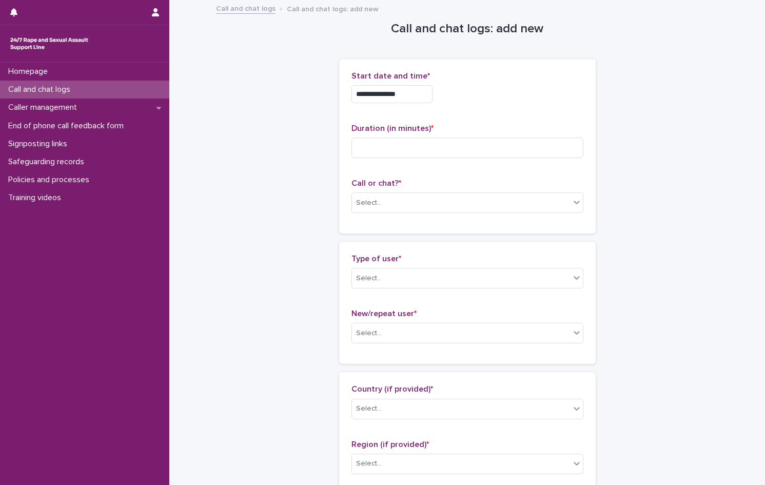
click at [548, 90] on div "**********" at bounding box center [468, 94] width 232 height 18
click at [440, 146] on input at bounding box center [468, 148] width 232 height 21
type input "**"
click at [395, 204] on div "Select..." at bounding box center [461, 203] width 218 height 17
click at [391, 241] on div "Web chat" at bounding box center [463, 240] width 231 height 18
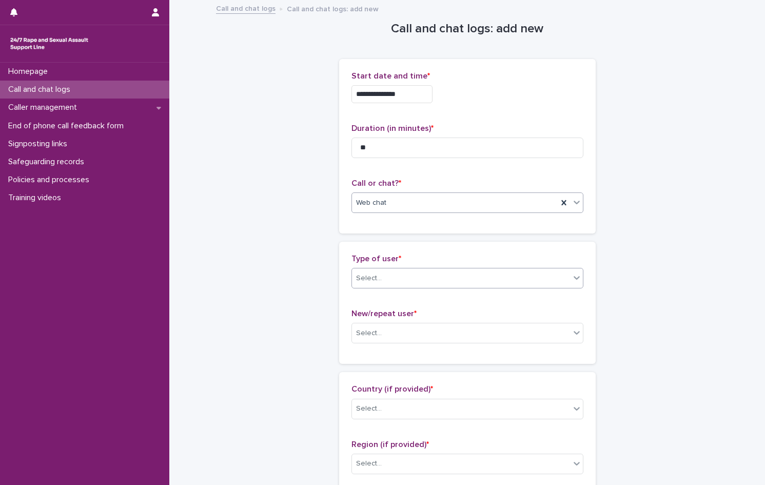
click at [383, 280] on input "text" at bounding box center [383, 278] width 1 height 9
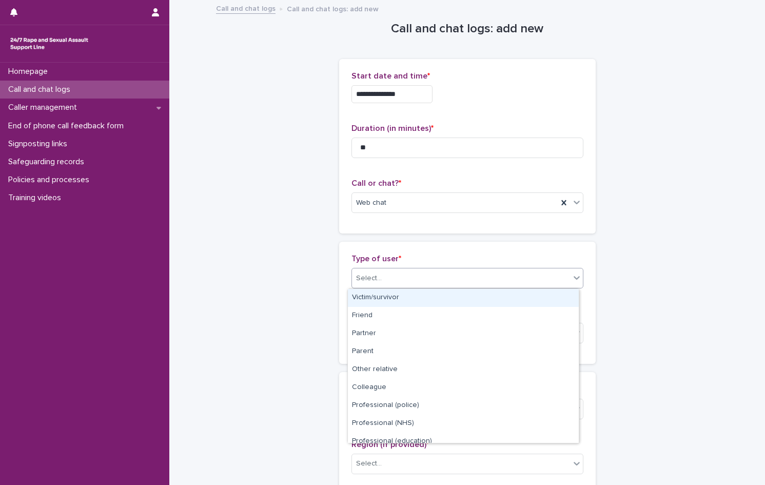
click at [383, 299] on div "Victim/survivor" at bounding box center [463, 298] width 231 height 18
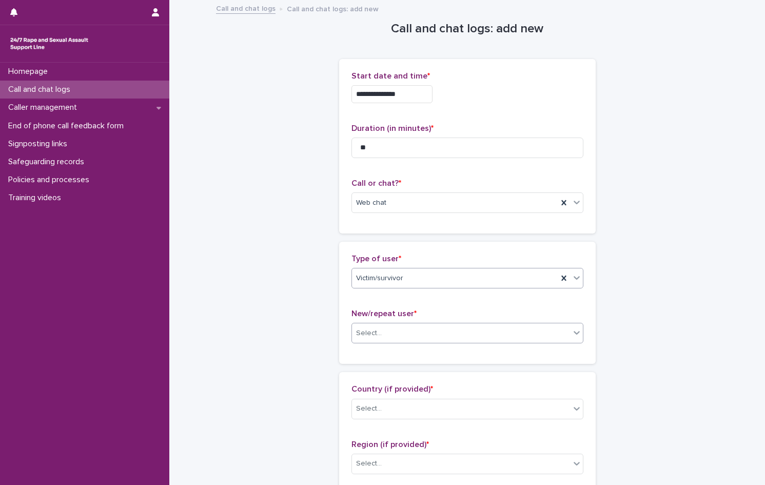
click at [376, 337] on div "Select..." at bounding box center [369, 333] width 26 height 11
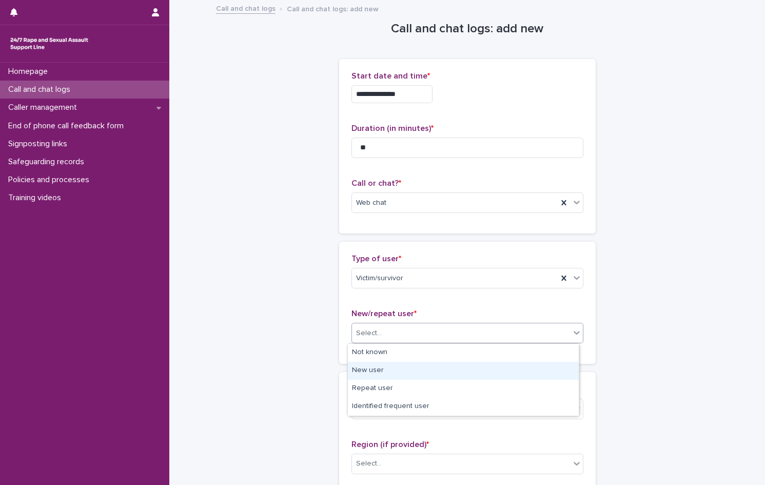
click at [378, 368] on div "New user" at bounding box center [463, 371] width 231 height 18
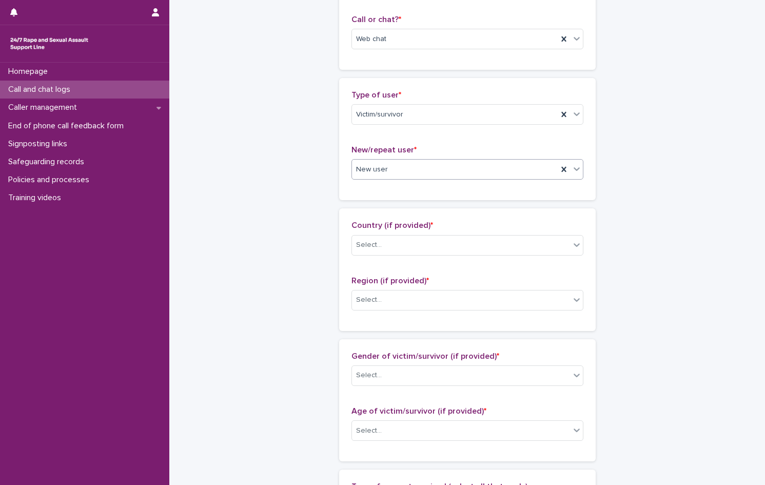
scroll to position [257, 0]
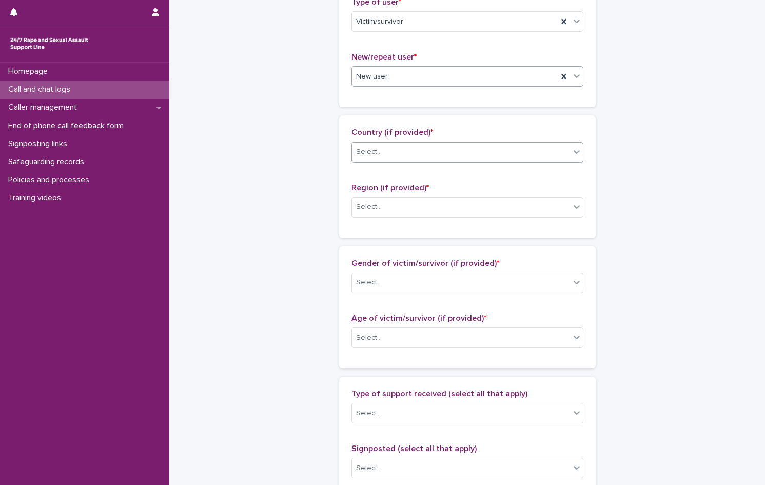
click at [413, 151] on div "Select..." at bounding box center [461, 152] width 218 height 17
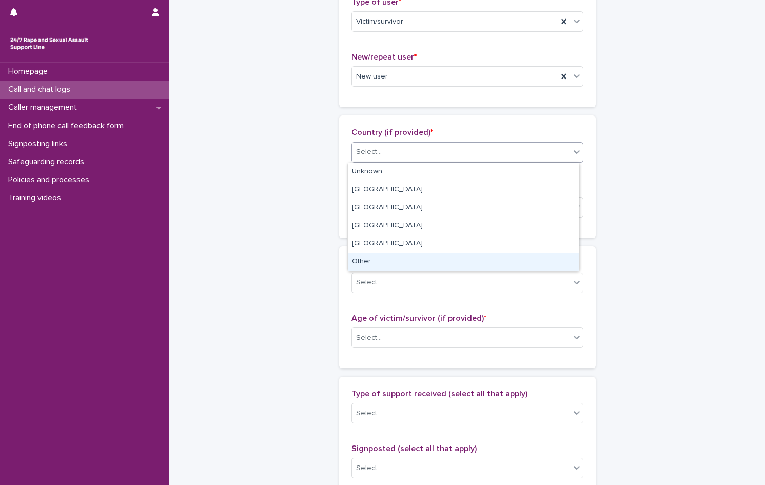
click at [365, 266] on div "Other" at bounding box center [463, 262] width 231 height 18
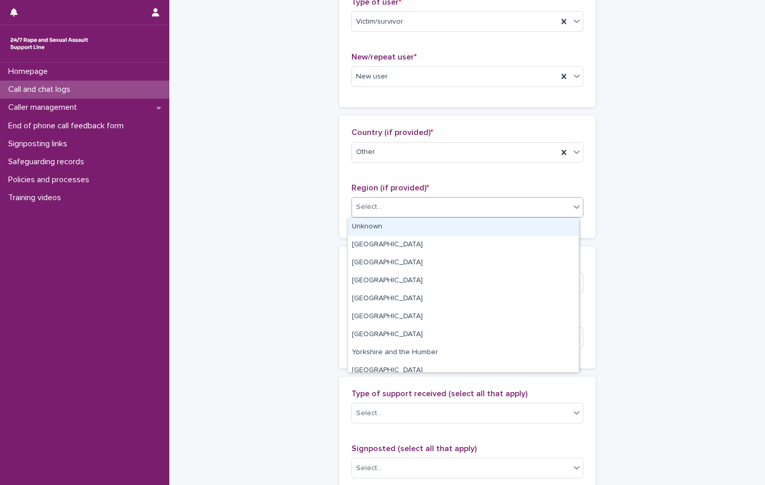
click at [383, 209] on input "text" at bounding box center [383, 207] width 1 height 9
click at [379, 229] on div "Unknown" at bounding box center [463, 227] width 231 height 18
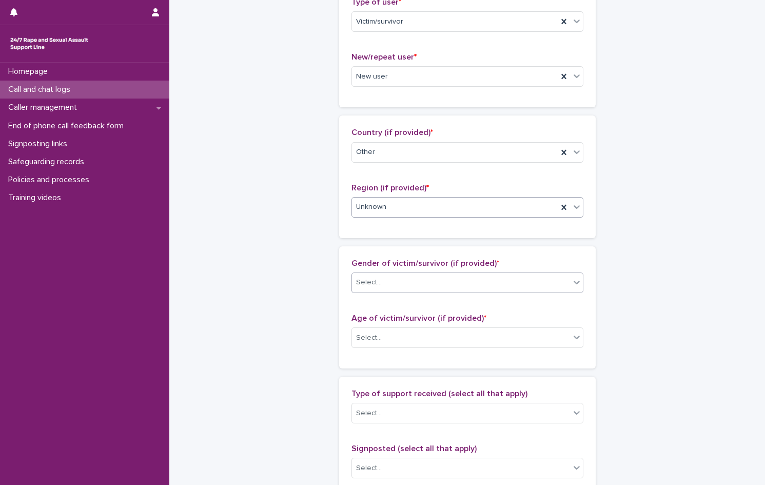
click at [384, 284] on div "Select..." at bounding box center [461, 282] width 218 height 17
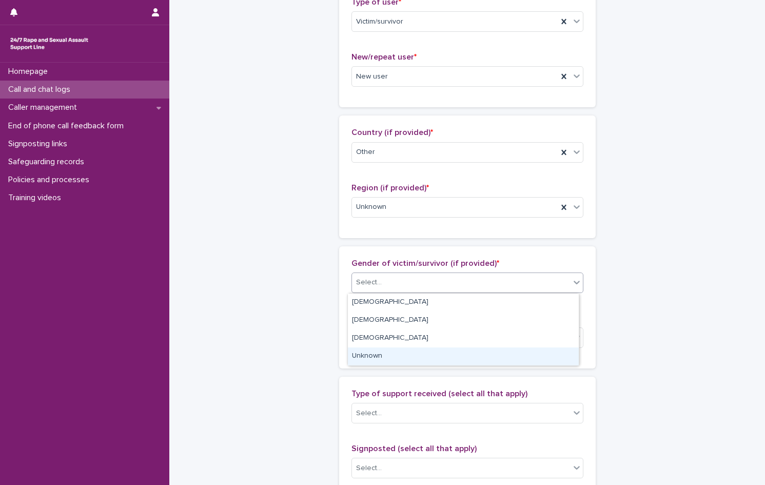
drag, startPoint x: 378, startPoint y: 346, endPoint x: 378, endPoint y: 358, distance: 11.8
click at [378, 358] on div "Unknown" at bounding box center [463, 356] width 231 height 18
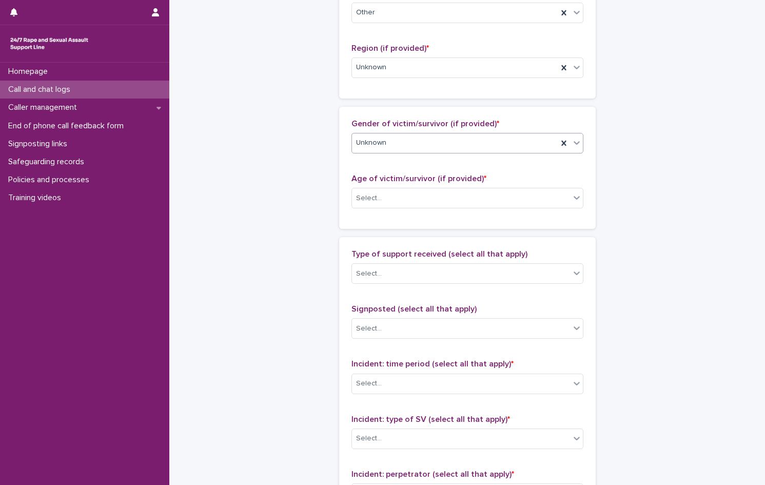
scroll to position [462, 0]
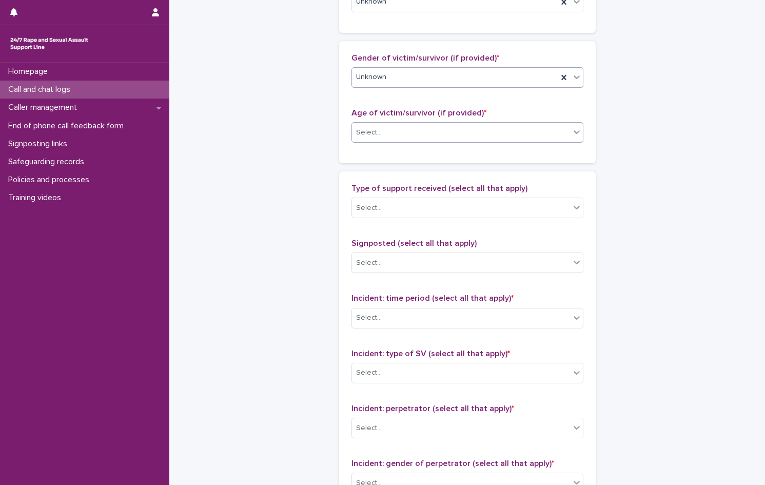
click at [372, 128] on div "Select..." at bounding box center [369, 132] width 26 height 11
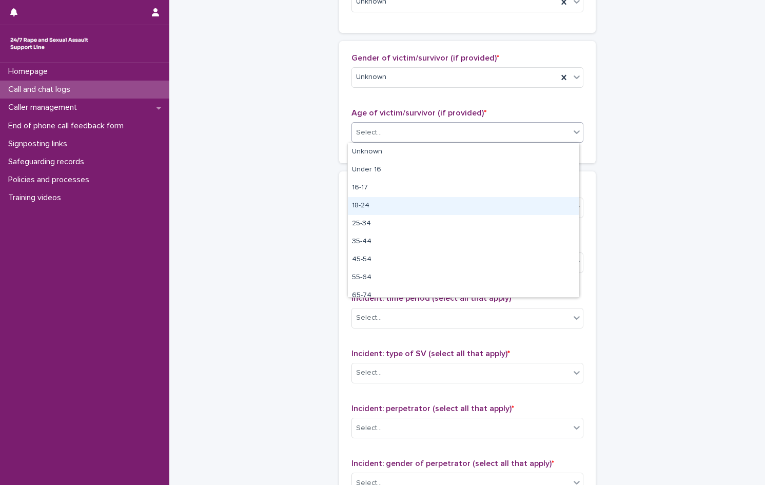
click at [370, 203] on div "18-24" at bounding box center [463, 206] width 231 height 18
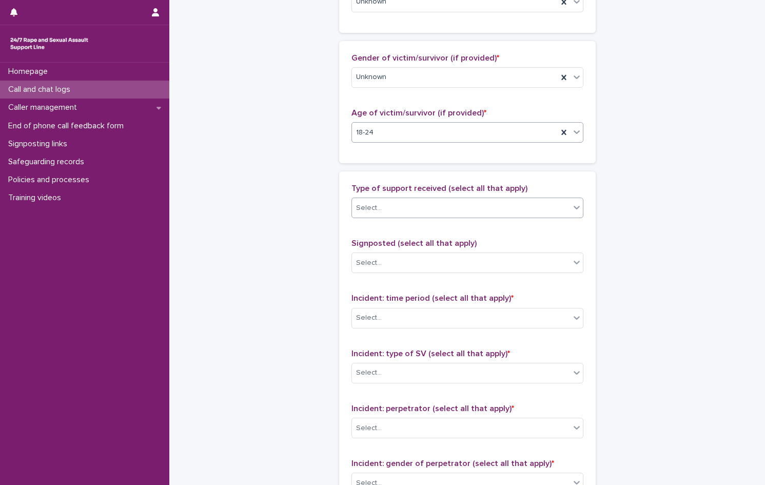
click at [371, 209] on div "Select..." at bounding box center [369, 208] width 26 height 11
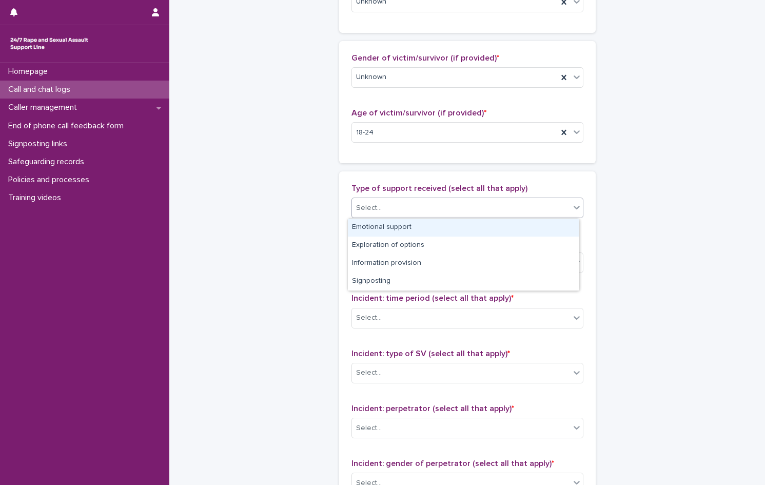
click at [378, 225] on div "Emotional support" at bounding box center [463, 228] width 231 height 18
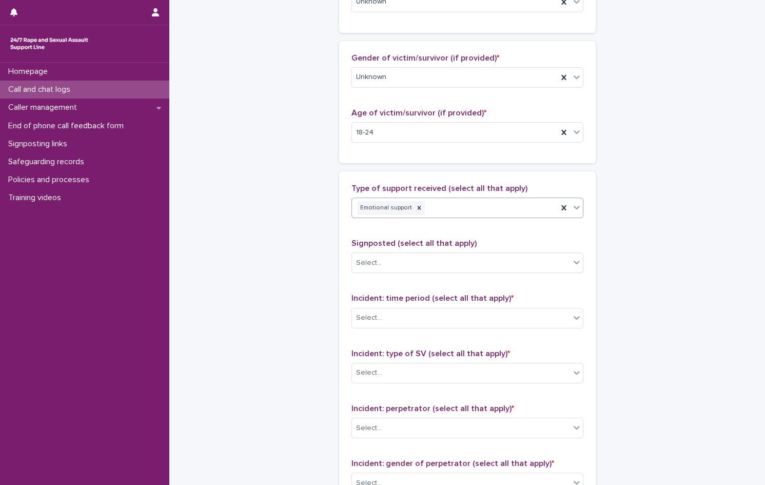
click at [472, 207] on div "Emotional support" at bounding box center [455, 208] width 206 height 18
click at [425, 245] on div "Information provision" at bounding box center [463, 246] width 231 height 18
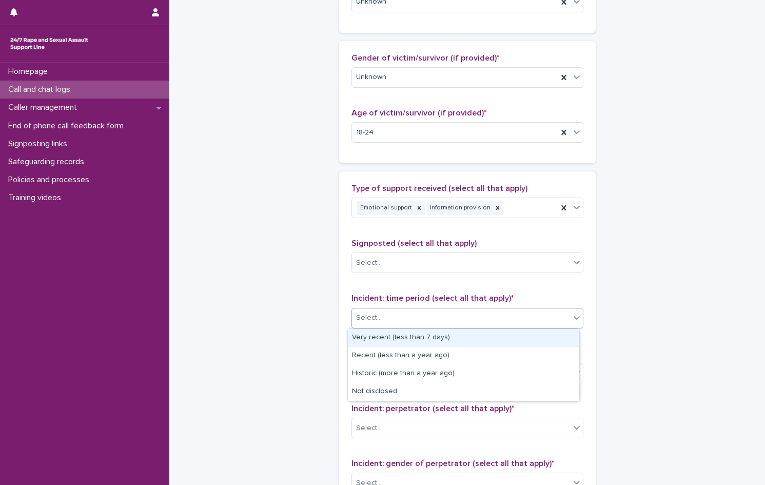
click at [387, 317] on div "Select..." at bounding box center [461, 317] width 218 height 17
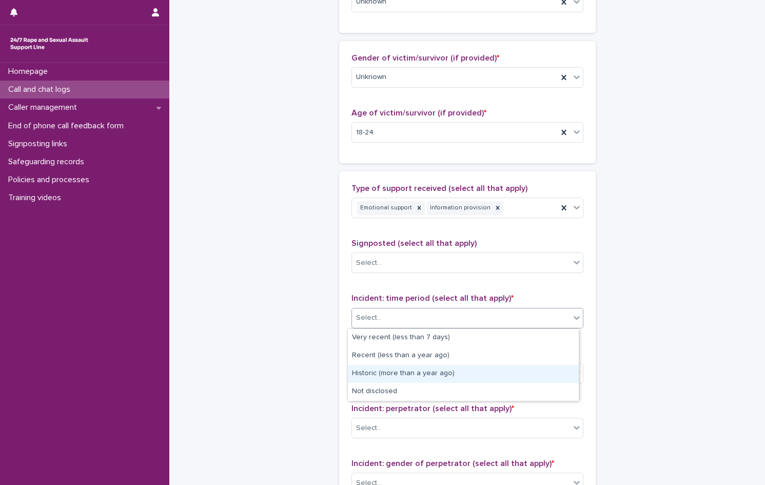
click at [400, 371] on div "Historic (more than a year ago)" at bounding box center [463, 374] width 231 height 18
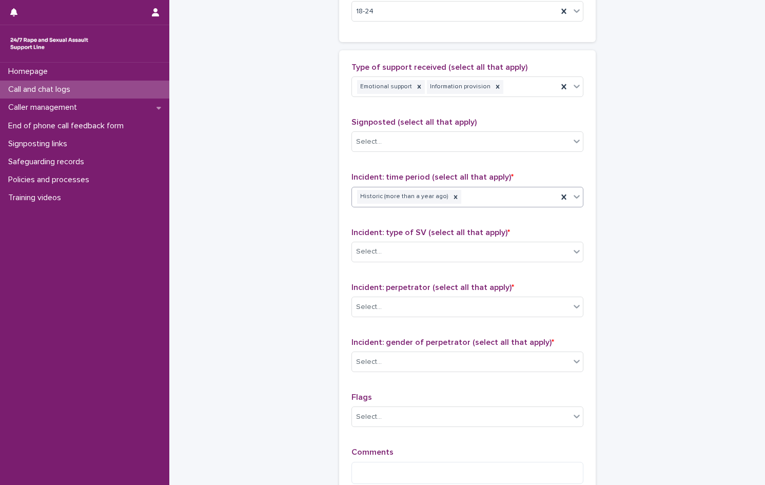
scroll to position [616, 0]
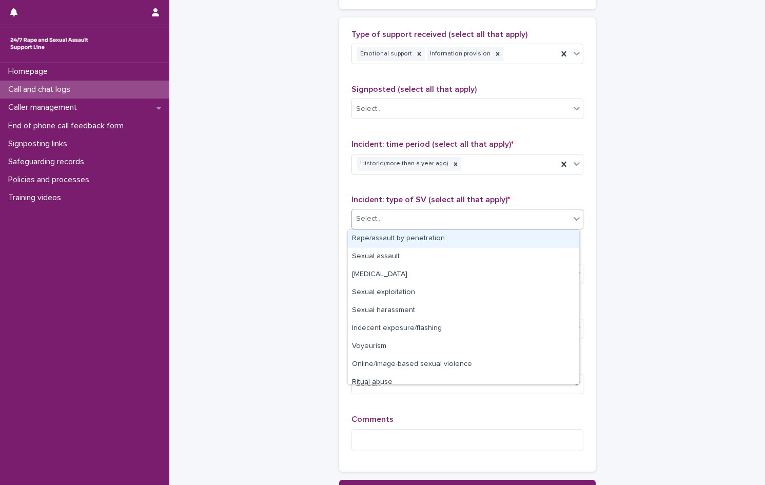
click at [402, 220] on div "Select..." at bounding box center [461, 218] width 218 height 17
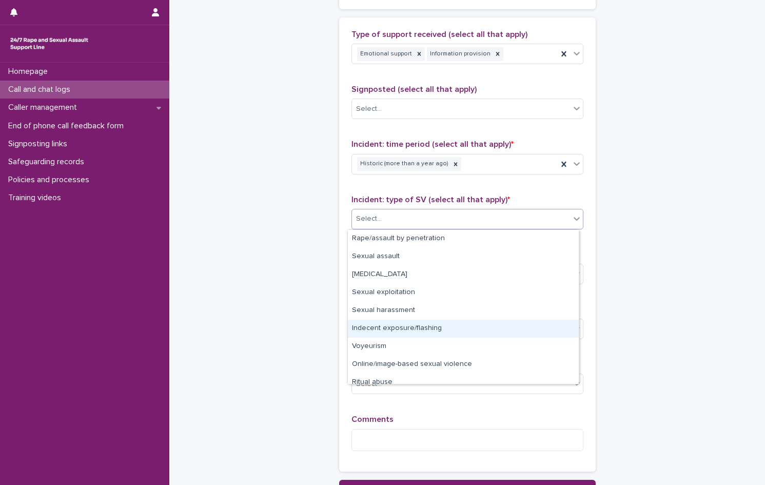
scroll to position [26, 0]
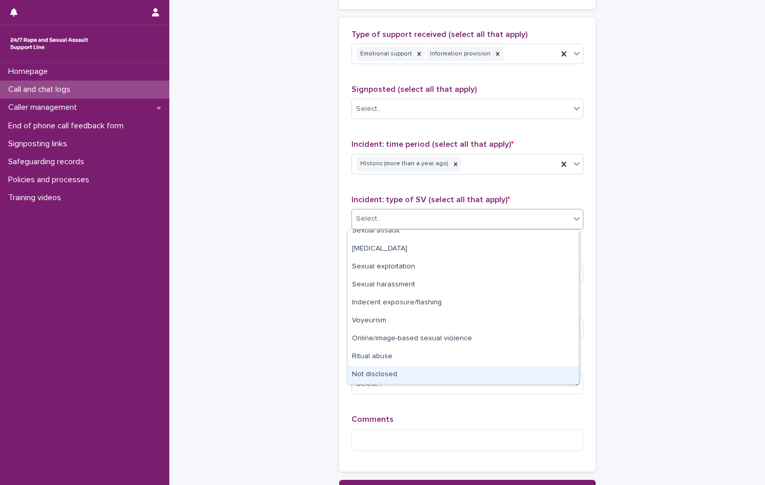
click at [423, 381] on div "Not disclosed" at bounding box center [463, 375] width 231 height 18
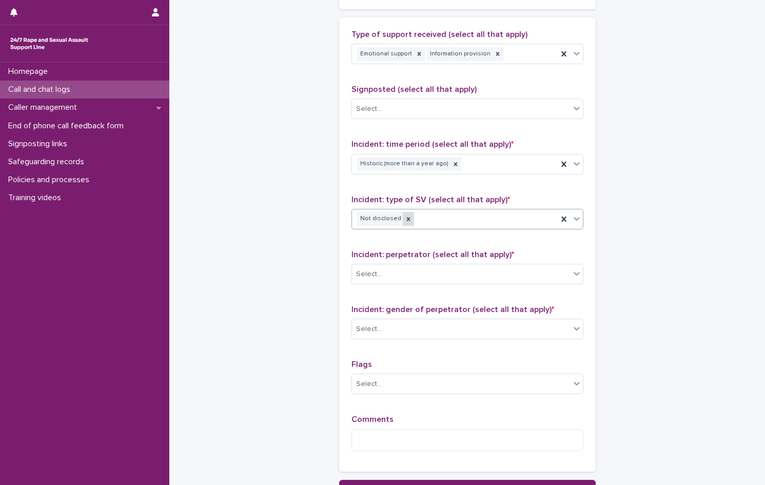
click at [406, 218] on icon at bounding box center [408, 219] width 4 height 4
click at [441, 220] on div "Select..." at bounding box center [461, 218] width 218 height 17
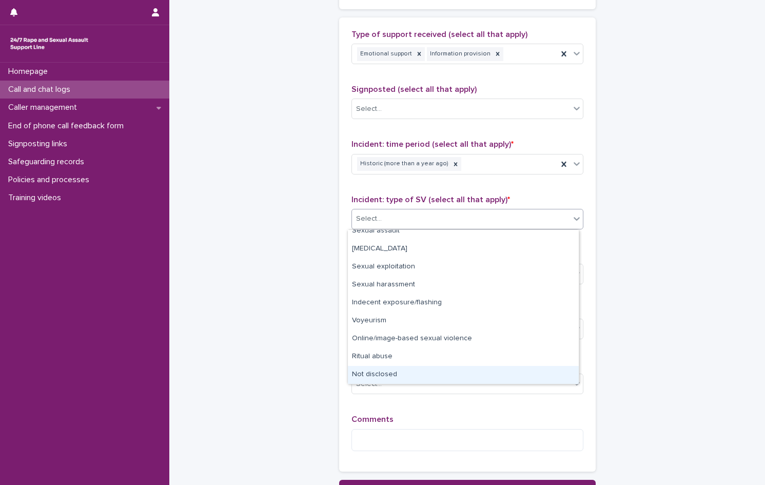
click at [398, 373] on div "Not disclosed" at bounding box center [463, 375] width 231 height 18
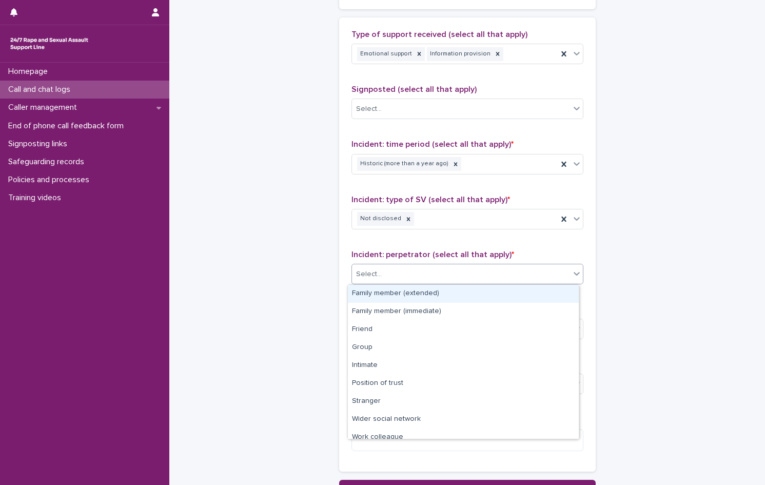
click at [386, 277] on div "Select..." at bounding box center [461, 274] width 218 height 17
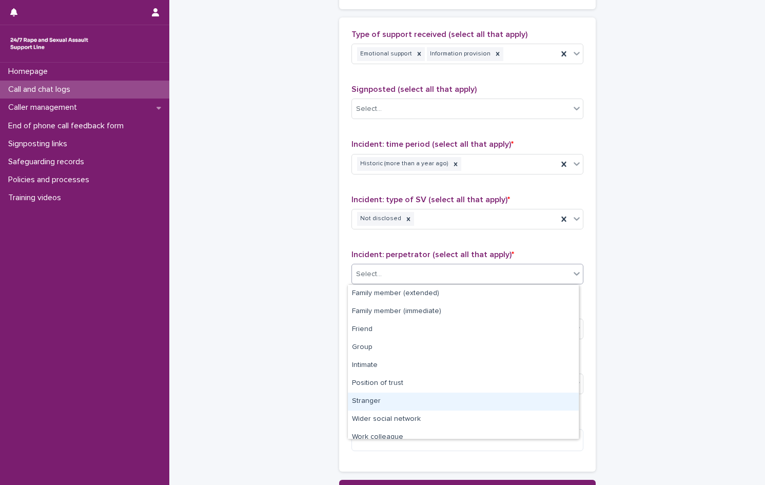
scroll to position [44, 0]
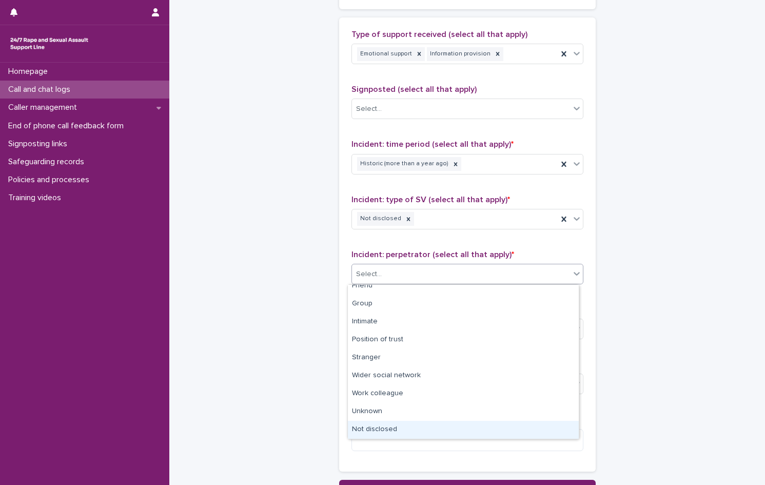
click at [396, 429] on div "Not disclosed" at bounding box center [463, 430] width 231 height 18
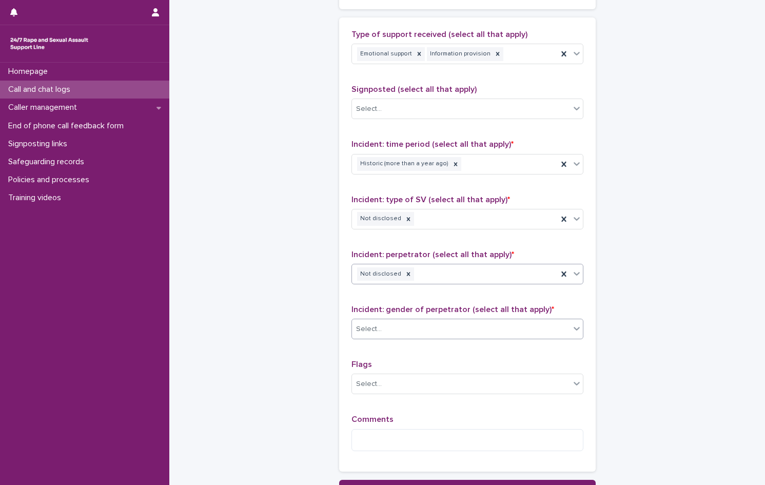
click at [392, 329] on div "Select..." at bounding box center [461, 329] width 218 height 17
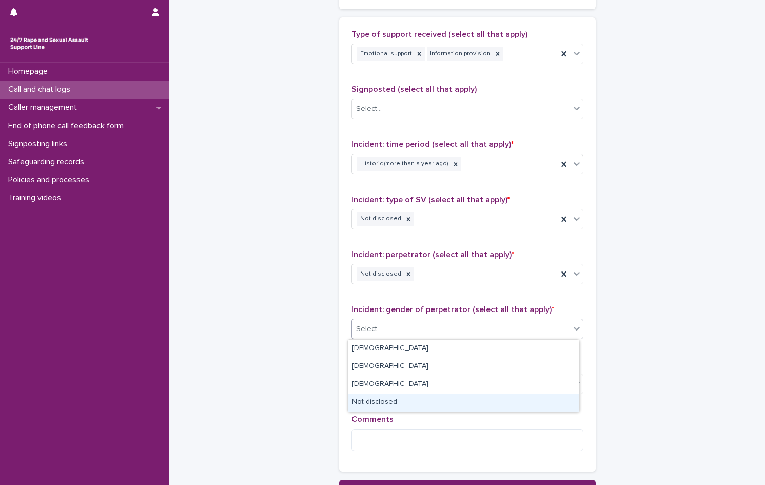
click at [397, 398] on div "Not disclosed" at bounding box center [463, 403] width 231 height 18
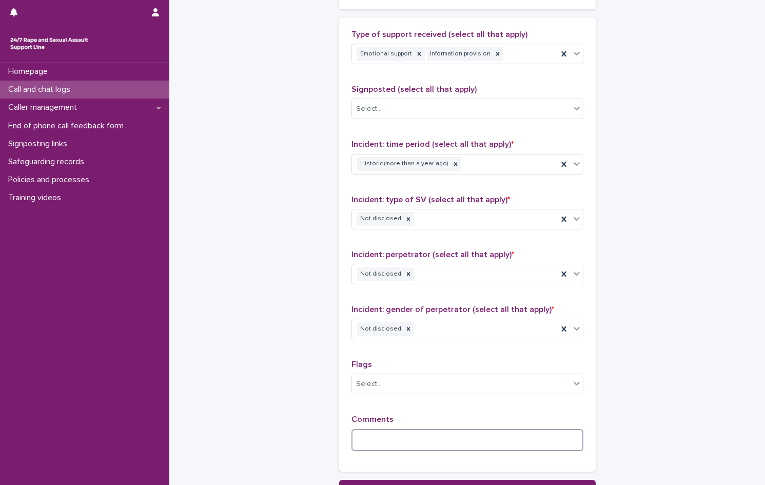
click at [401, 442] on textarea at bounding box center [468, 440] width 232 height 22
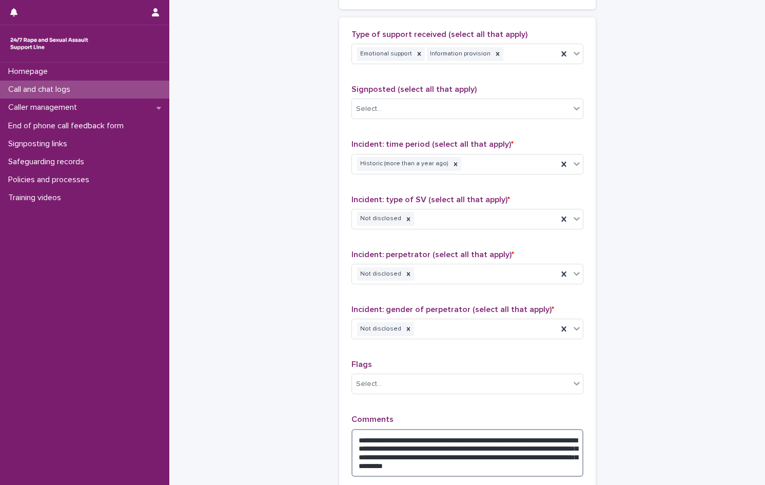
click at [566, 465] on textarea "**********" at bounding box center [468, 453] width 232 height 48
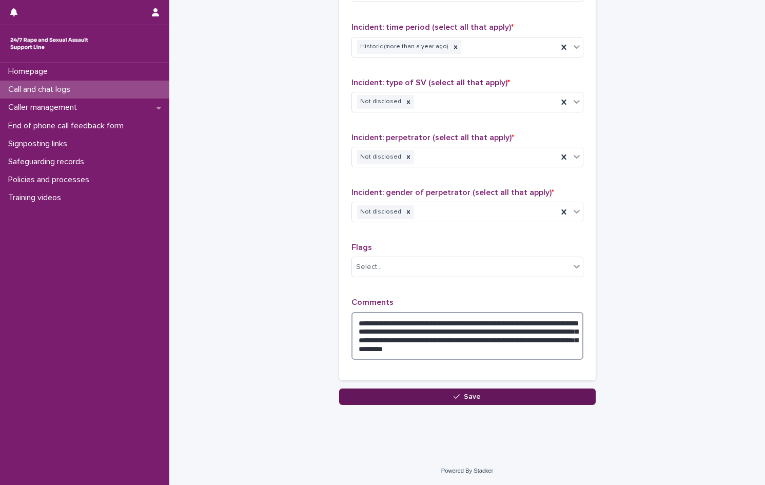
type textarea "**********"
click at [474, 396] on span "Save" at bounding box center [472, 396] width 17 height 7
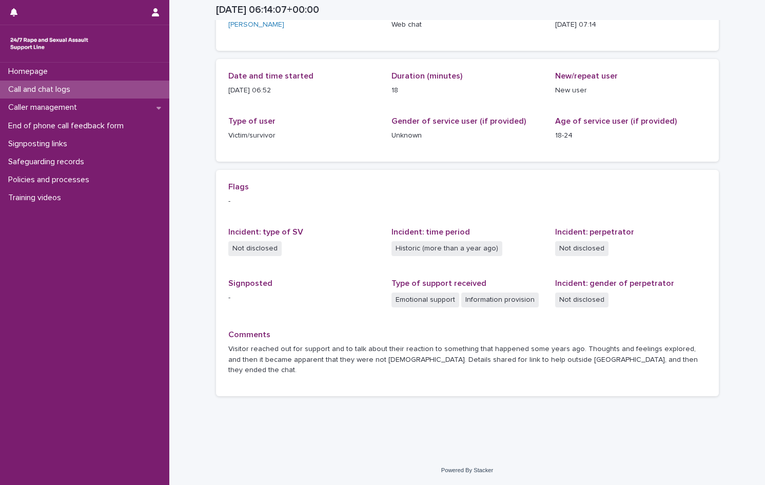
scroll to position [71, 0]
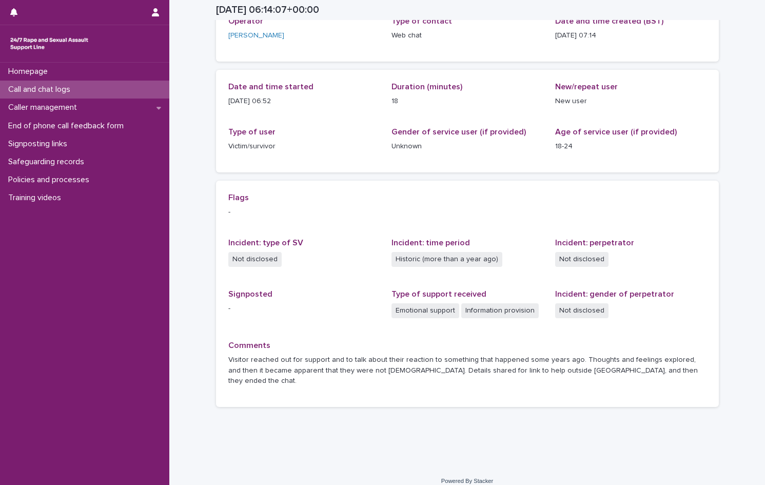
click at [57, 84] on div "Call and chat logs" at bounding box center [84, 90] width 169 height 18
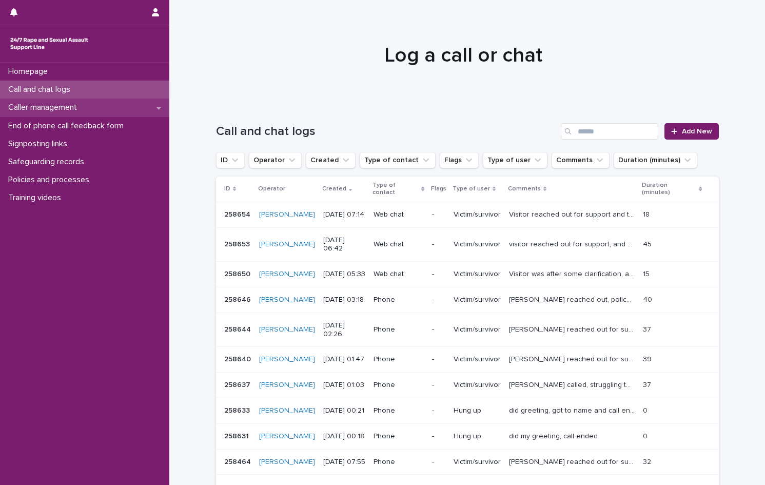
click at [30, 108] on p "Caller management" at bounding box center [44, 108] width 81 height 10
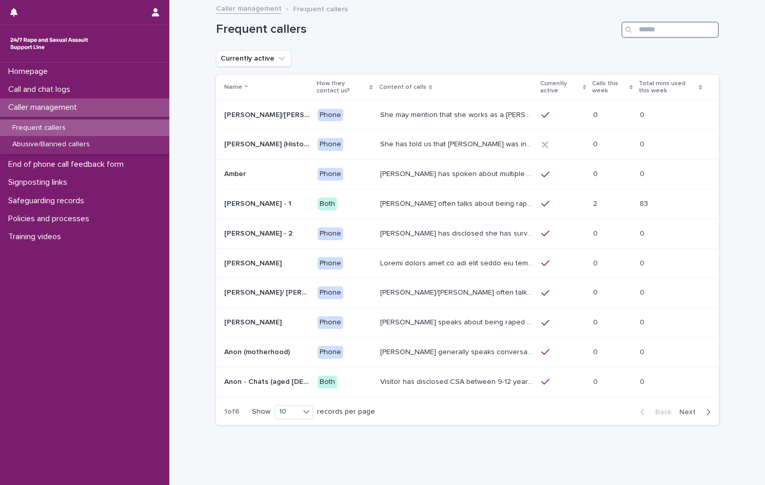
click at [638, 34] on input "Search" at bounding box center [671, 30] width 98 height 16
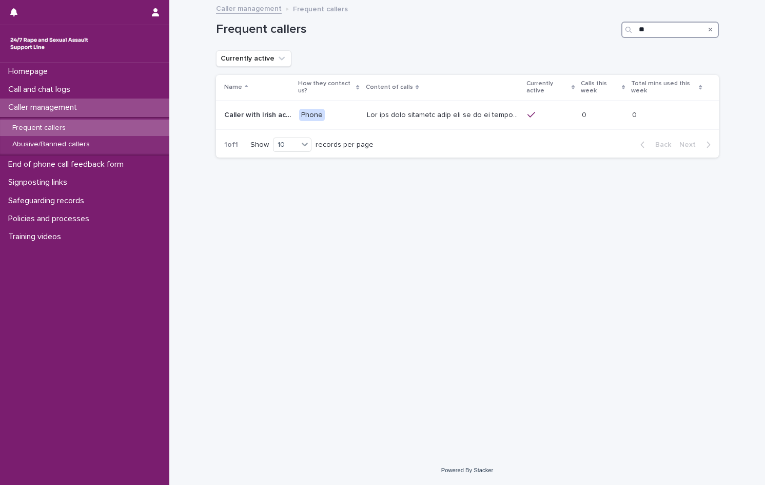
type input "*"
type input "********"
click at [422, 109] on p "She talks about having a complaint ongoing with the police, and may mention tha…" at bounding box center [437, 114] width 157 height 11
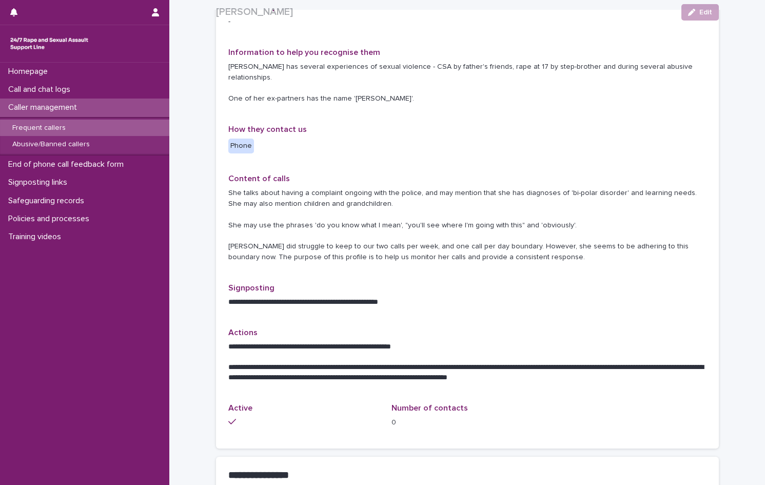
scroll to position [154, 0]
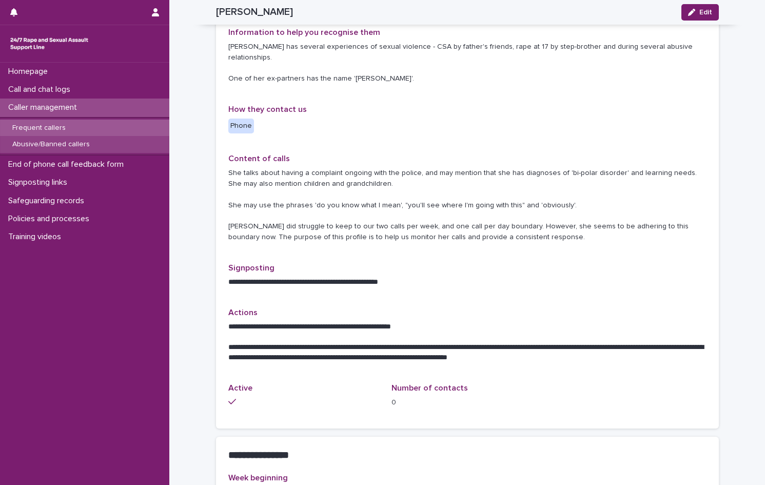
click at [49, 140] on div "Abusive/Banned callers" at bounding box center [84, 144] width 169 height 17
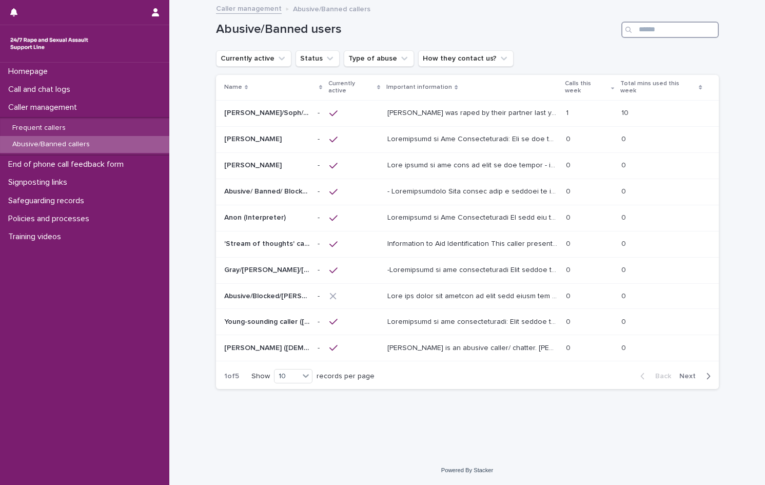
click at [647, 32] on input "Search" at bounding box center [671, 30] width 98 height 16
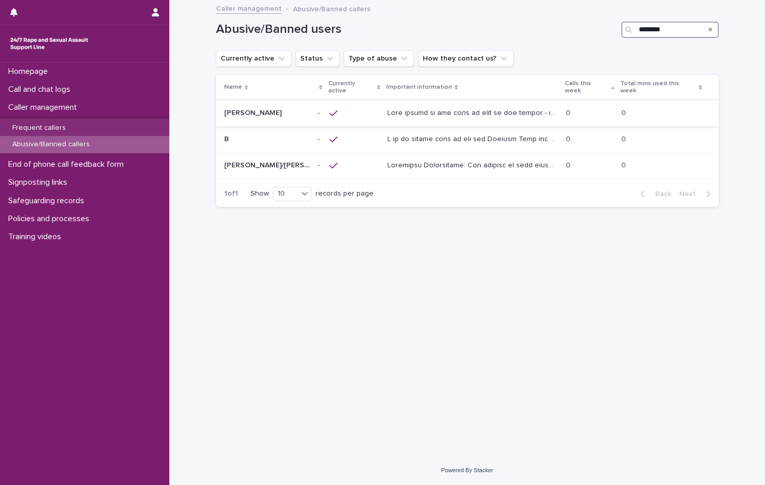
type input "********"
click at [411, 108] on p at bounding box center [473, 112] width 172 height 11
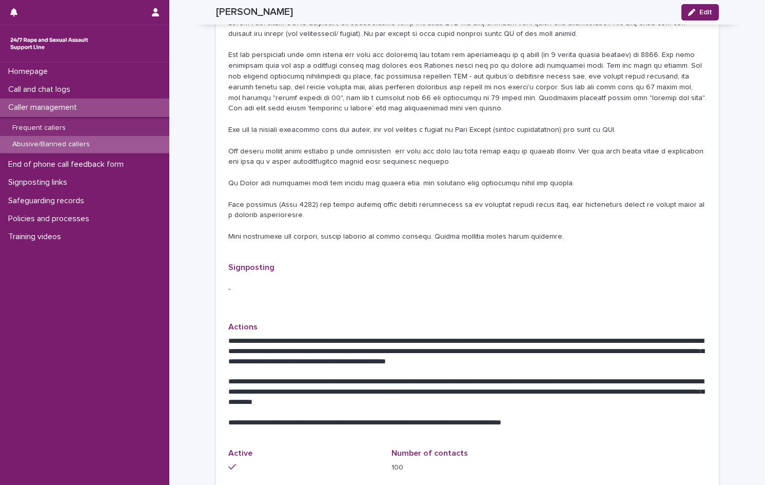
scroll to position [462, 0]
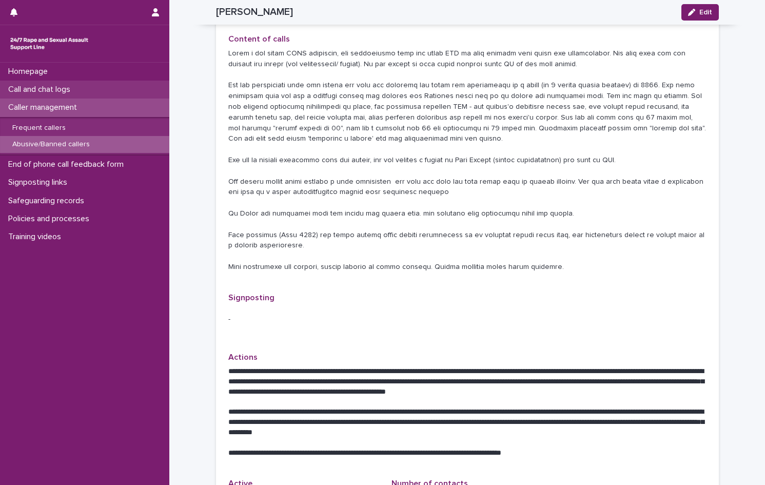
click at [53, 89] on p "Call and chat logs" at bounding box center [41, 90] width 74 height 10
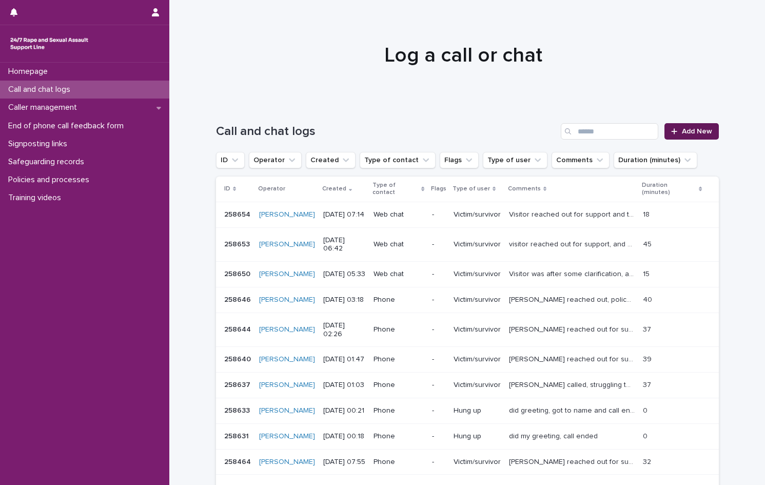
click at [689, 134] on span "Add New" at bounding box center [697, 131] width 30 height 7
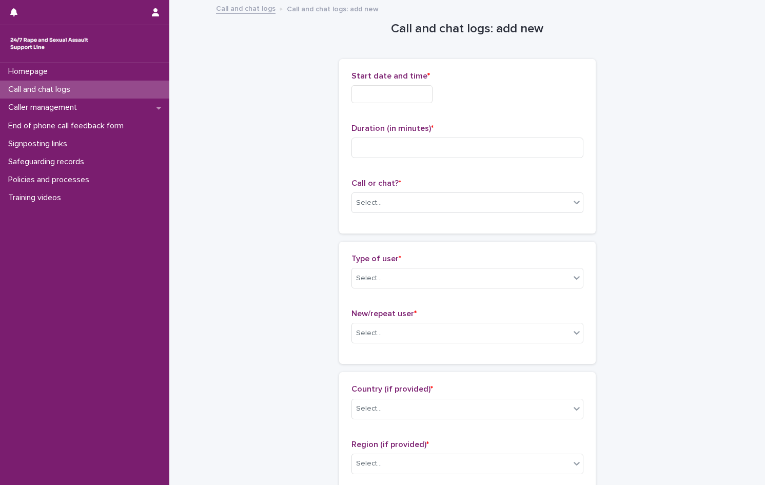
click at [389, 85] on input "text" at bounding box center [392, 94] width 81 height 18
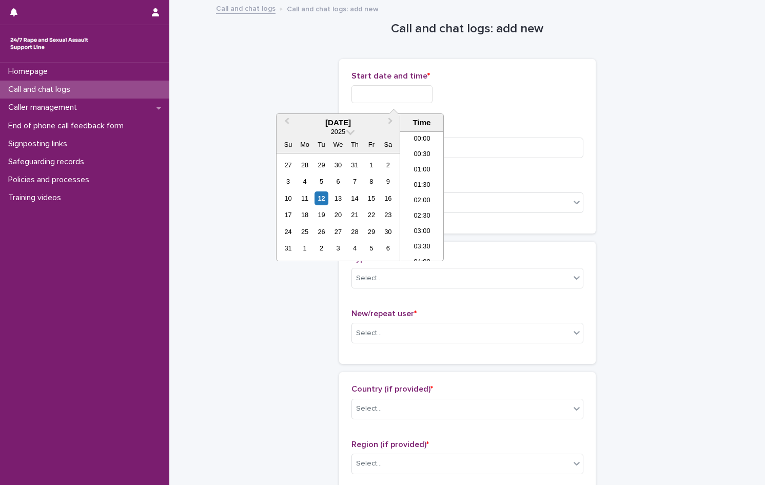
scroll to position [174, 0]
click at [422, 179] on li "07:00" at bounding box center [422, 180] width 44 height 15
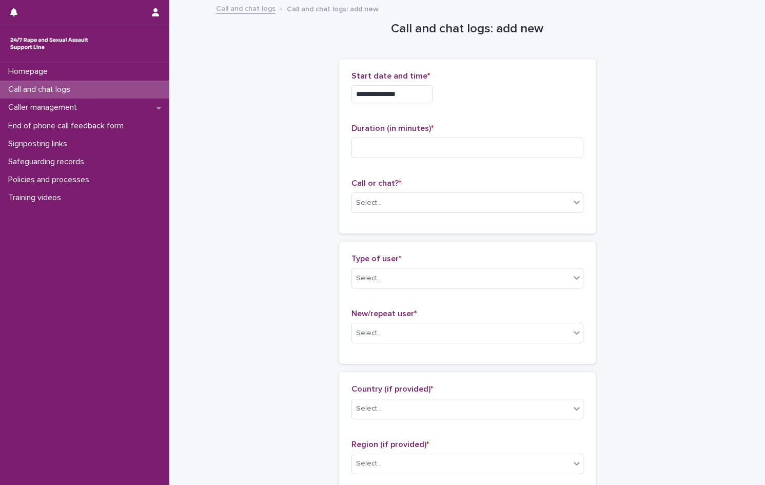
click at [408, 94] on input "**********" at bounding box center [392, 94] width 81 height 18
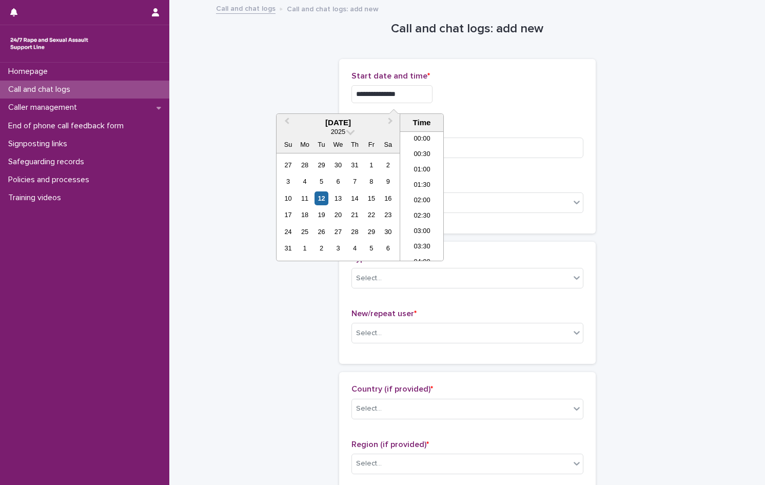
scroll to position [159, 0]
type input "**********"
click at [514, 92] on div "**********" at bounding box center [468, 94] width 232 height 18
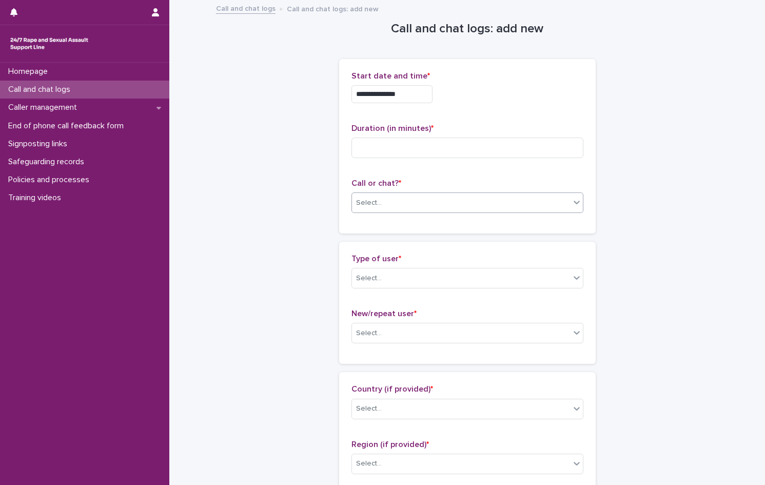
click at [412, 202] on div "Select..." at bounding box center [461, 203] width 218 height 17
click at [382, 240] on div "Web chat" at bounding box center [463, 240] width 231 height 18
click at [383, 280] on div "Select..." at bounding box center [461, 278] width 218 height 17
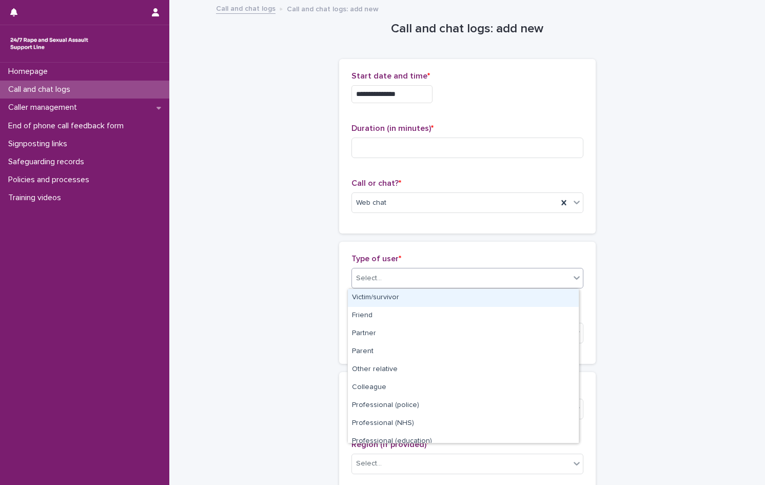
click at [378, 300] on div "Victim/survivor" at bounding box center [463, 298] width 231 height 18
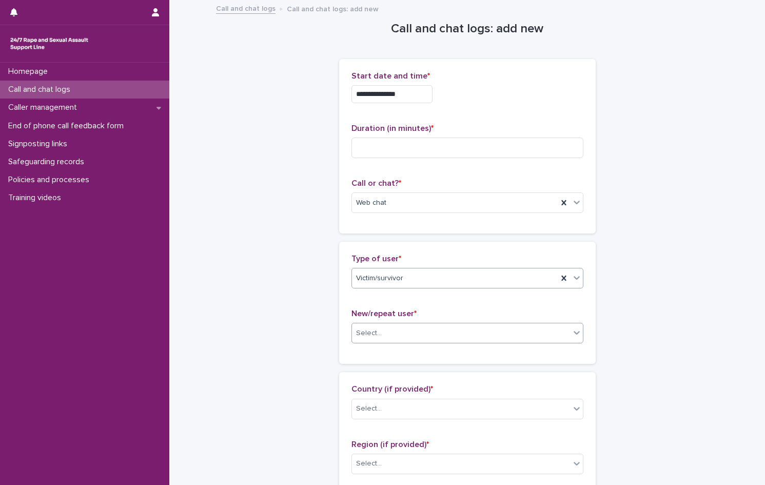
click at [375, 334] on div "Select..." at bounding box center [369, 333] width 26 height 11
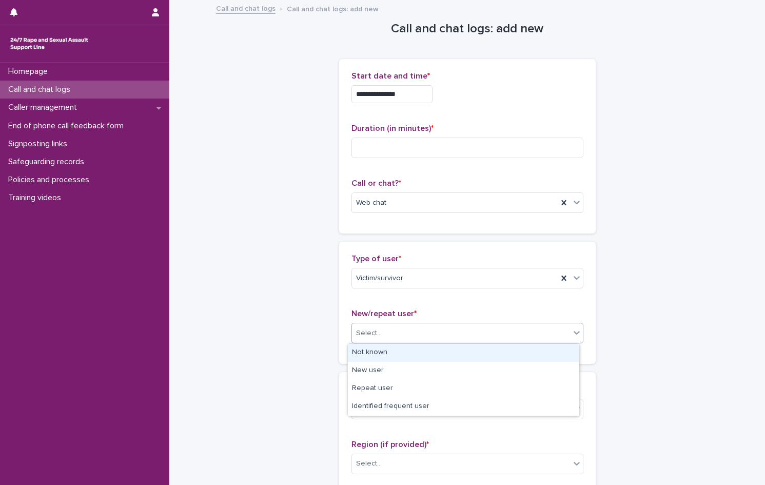
click at [379, 352] on div "Not known" at bounding box center [463, 353] width 231 height 18
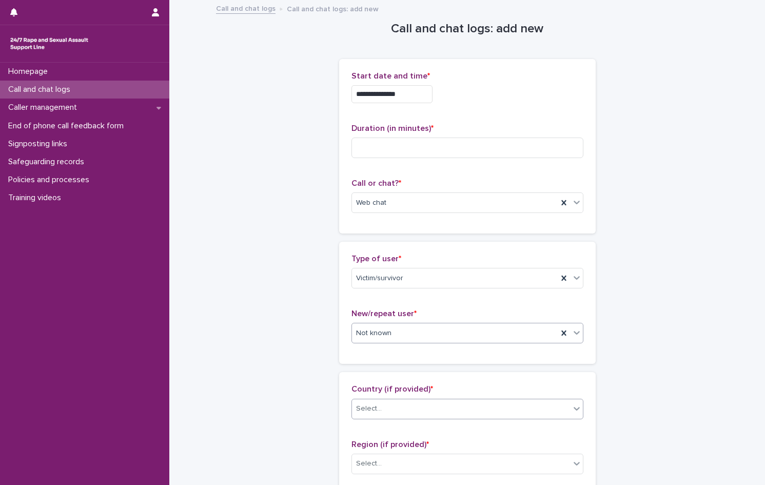
click at [383, 409] on div "Select..." at bounding box center [461, 408] width 218 height 17
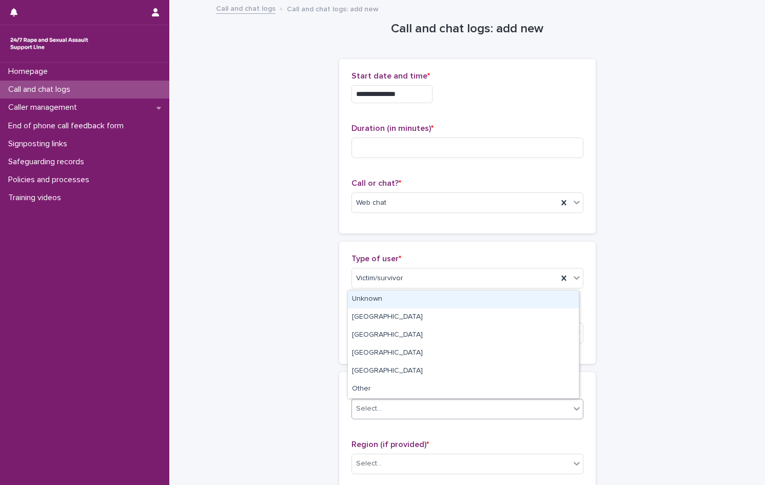
click at [369, 298] on div "Unknown" at bounding box center [463, 299] width 231 height 18
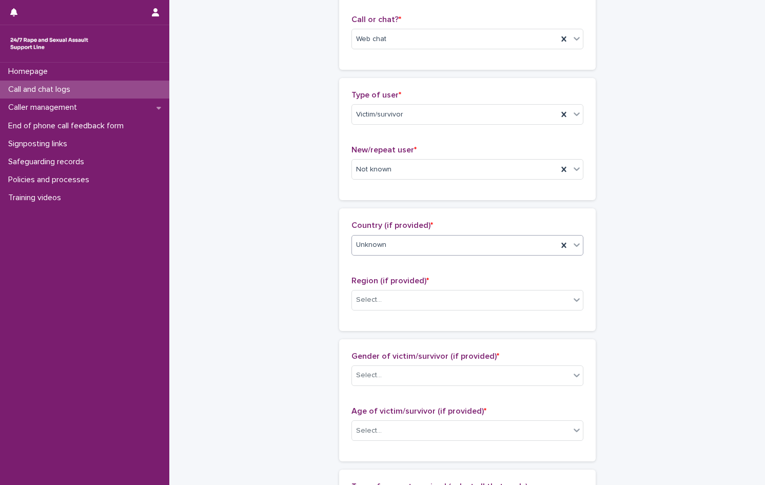
scroll to position [257, 0]
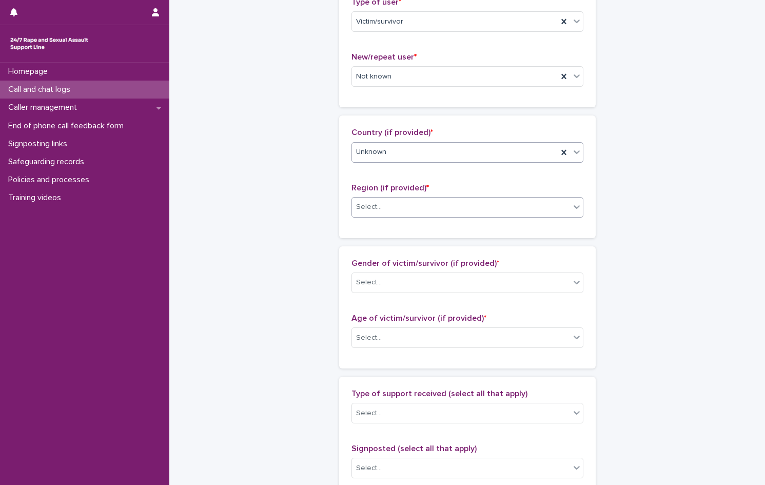
click at [383, 205] on div "Select..." at bounding box center [461, 207] width 218 height 17
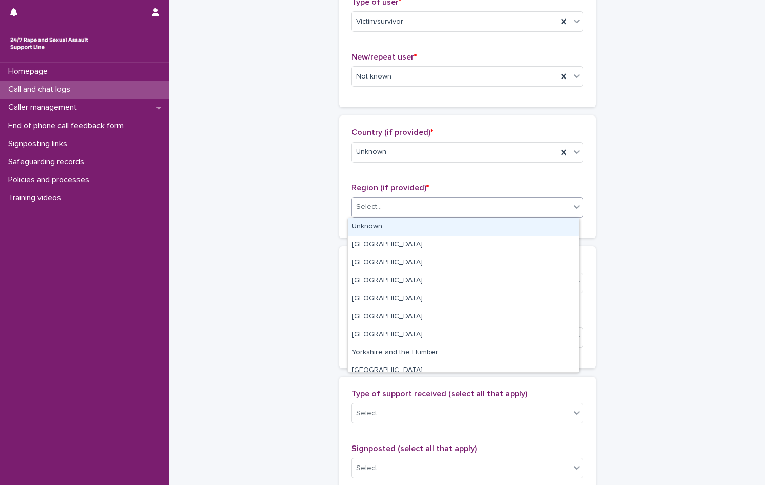
click at [380, 229] on div "Unknown" at bounding box center [463, 227] width 231 height 18
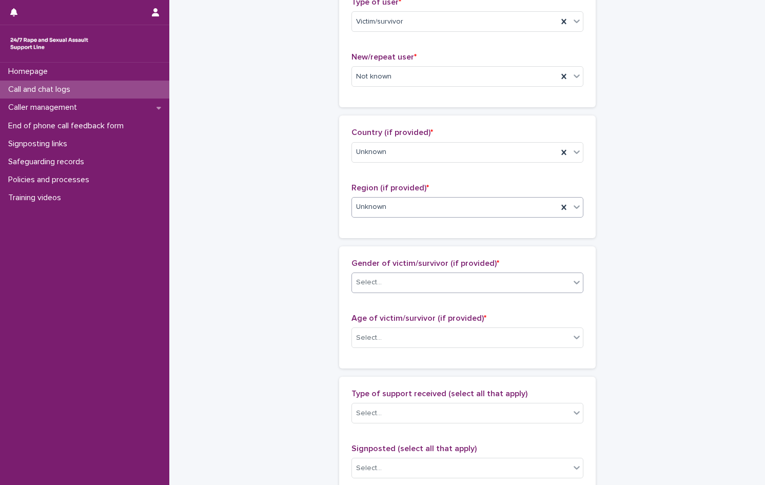
click at [387, 289] on div "Select..." at bounding box center [461, 282] width 218 height 17
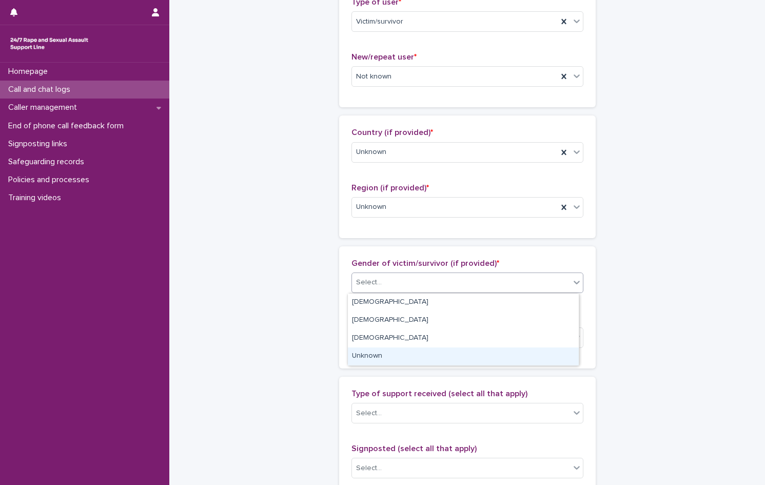
click at [387, 354] on div "Unknown" at bounding box center [463, 356] width 231 height 18
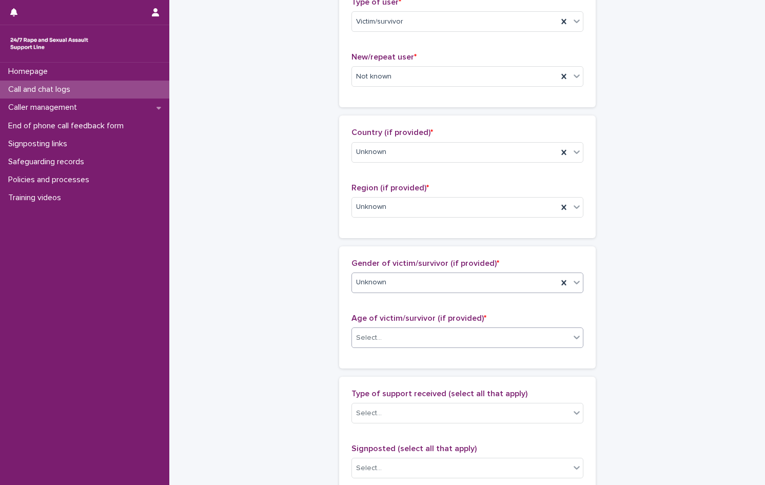
click at [386, 338] on div "Select..." at bounding box center [461, 337] width 218 height 17
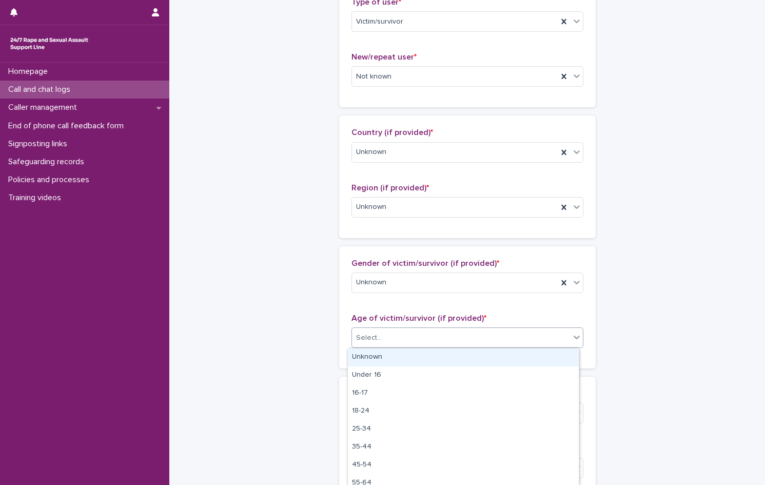
click at [384, 359] on div "Unknown" at bounding box center [463, 357] width 231 height 18
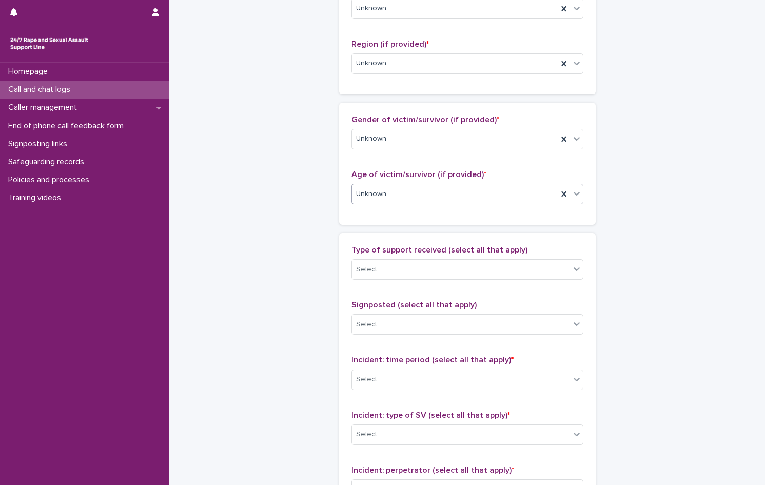
scroll to position [411, 0]
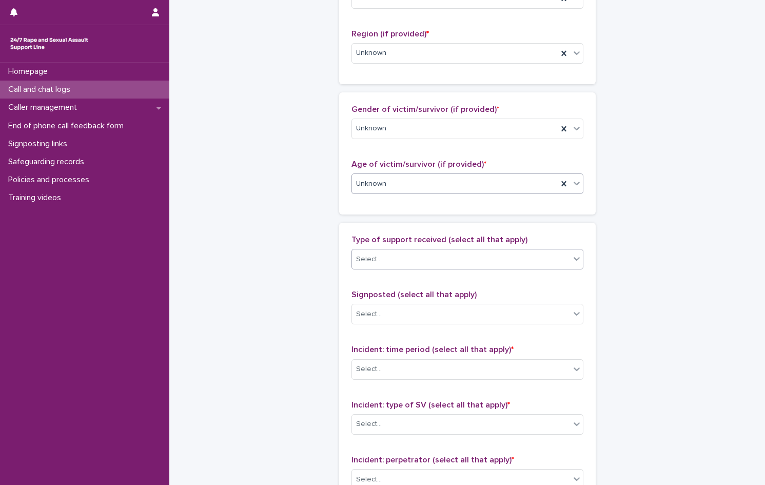
click at [429, 260] on div "Select..." at bounding box center [461, 259] width 218 height 17
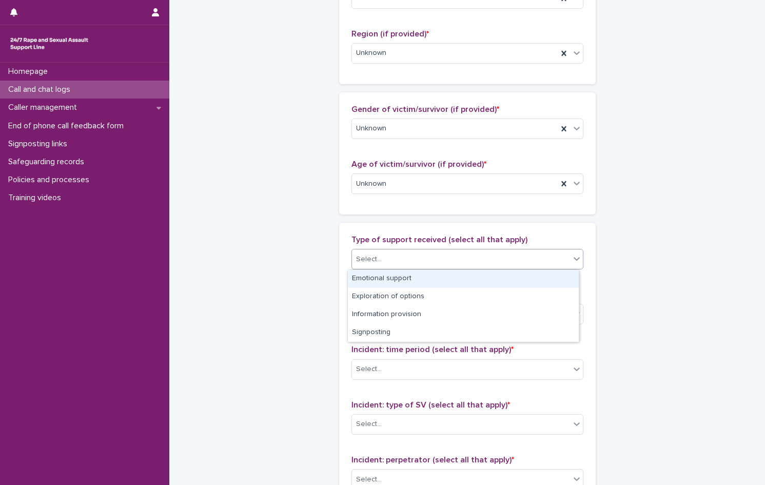
click at [408, 283] on div "Emotional support" at bounding box center [463, 279] width 231 height 18
click at [489, 264] on div "Emotional support" at bounding box center [455, 259] width 206 height 18
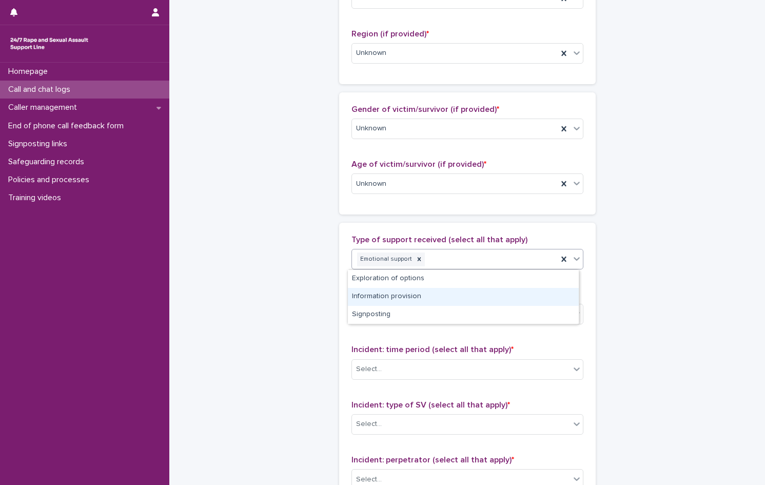
click at [425, 296] on div "Information provision" at bounding box center [463, 297] width 231 height 18
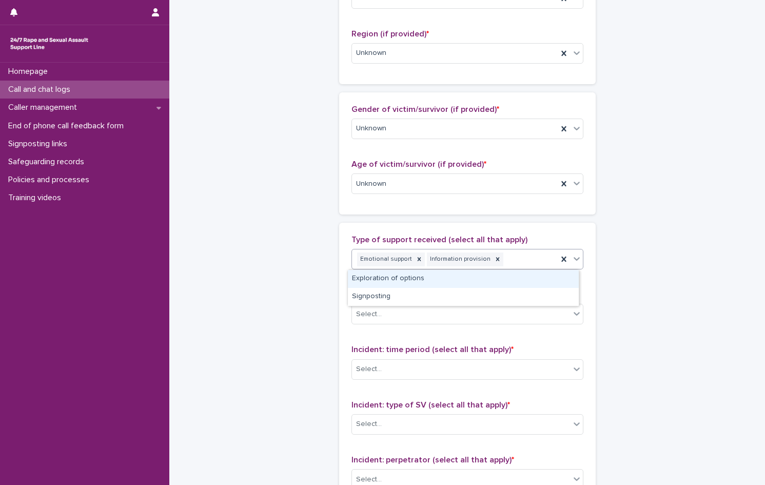
click at [519, 262] on div "Emotional support Information provision" at bounding box center [455, 259] width 206 height 18
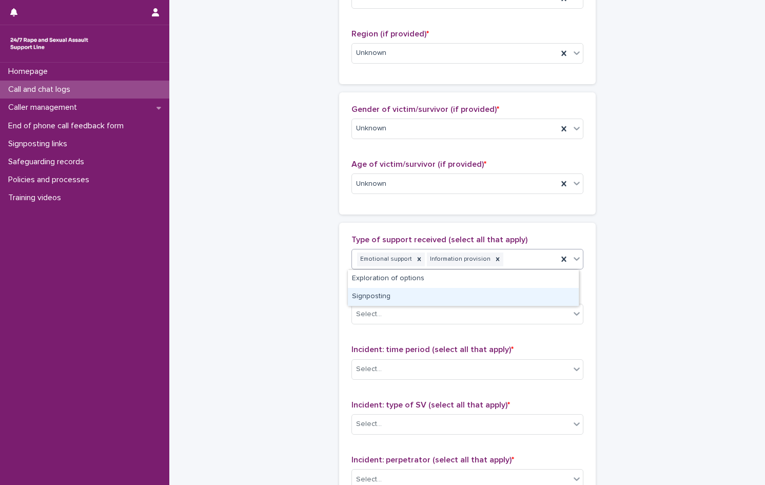
click at [432, 291] on div "Signposting" at bounding box center [463, 297] width 231 height 18
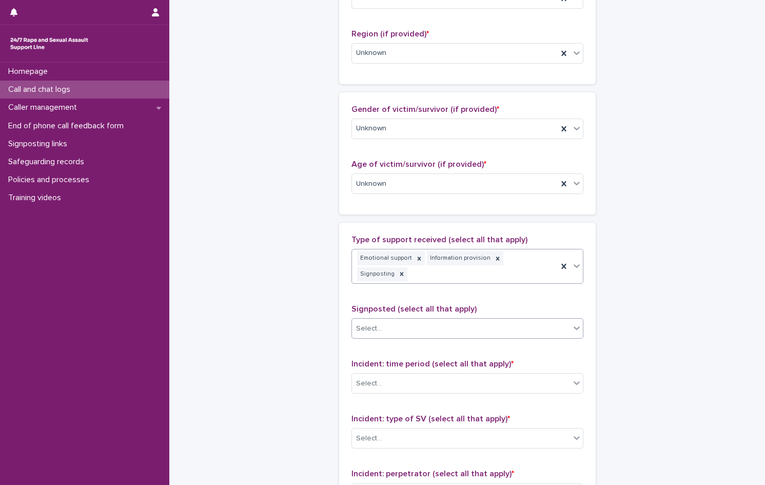
click at [416, 320] on div "Select..." at bounding box center [461, 328] width 218 height 17
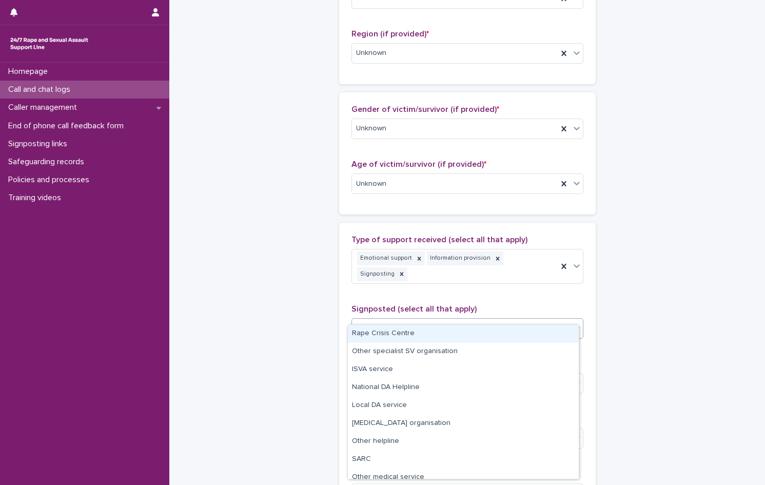
click at [396, 328] on div "Rape Crisis Centre" at bounding box center [463, 334] width 231 height 18
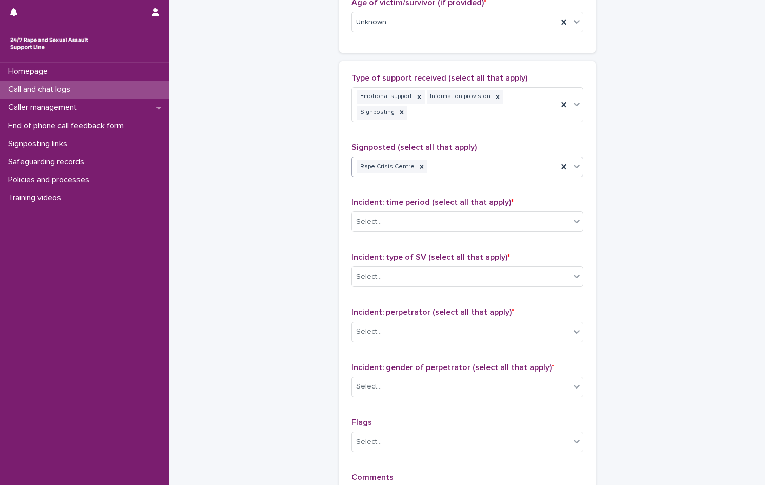
scroll to position [616, 0]
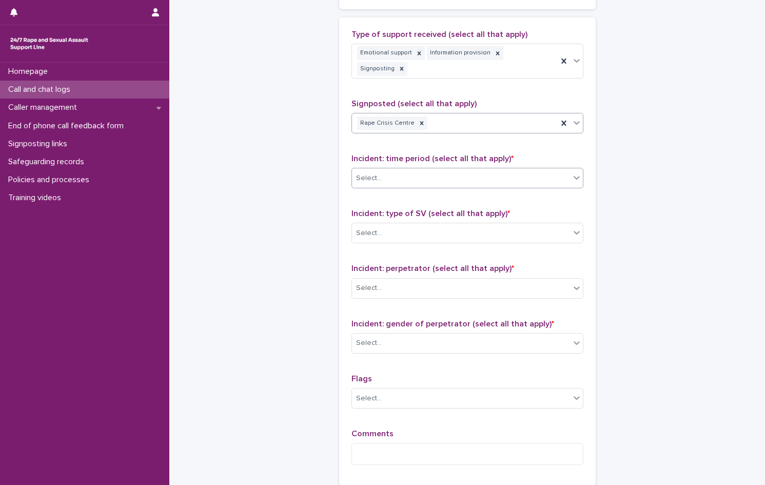
click at [405, 170] on div "Select..." at bounding box center [461, 178] width 218 height 17
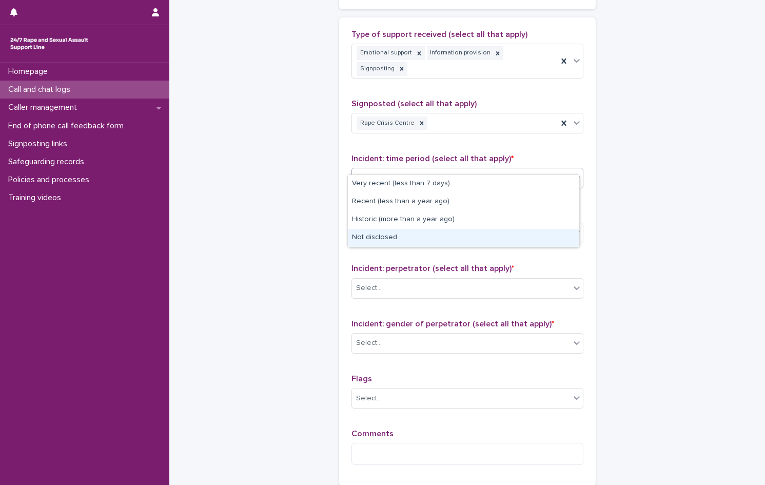
click at [398, 240] on div "Not disclosed" at bounding box center [463, 238] width 231 height 18
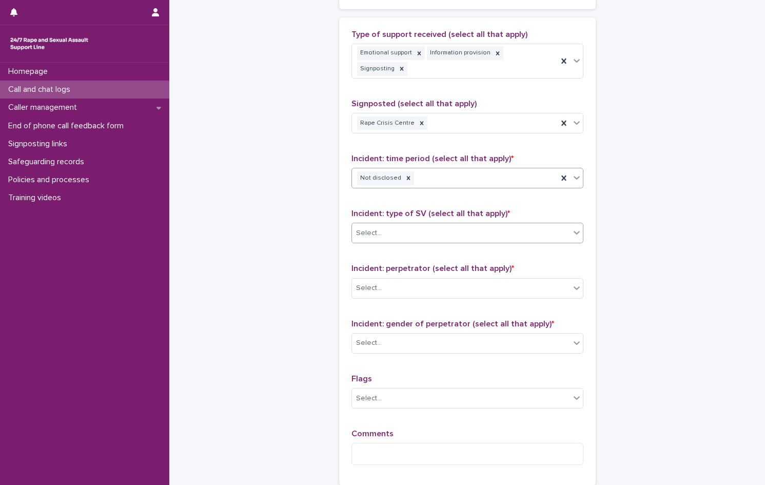
click at [380, 225] on div "Select..." at bounding box center [461, 233] width 218 height 17
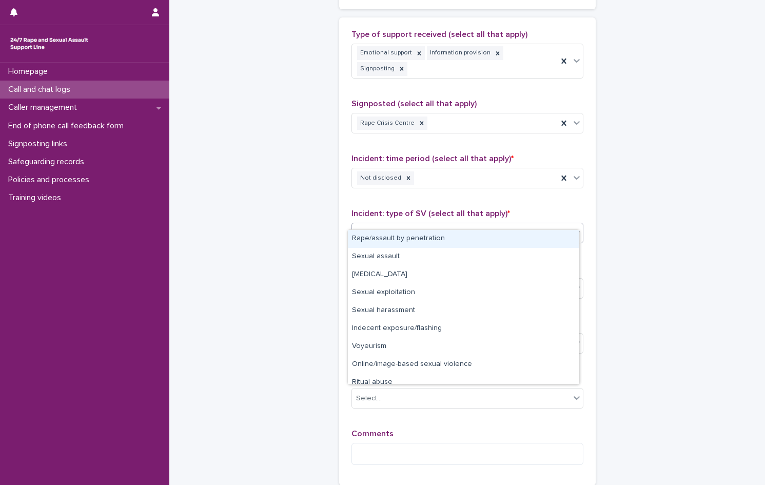
click at [384, 241] on div "Rape/assault by penetration" at bounding box center [463, 239] width 231 height 18
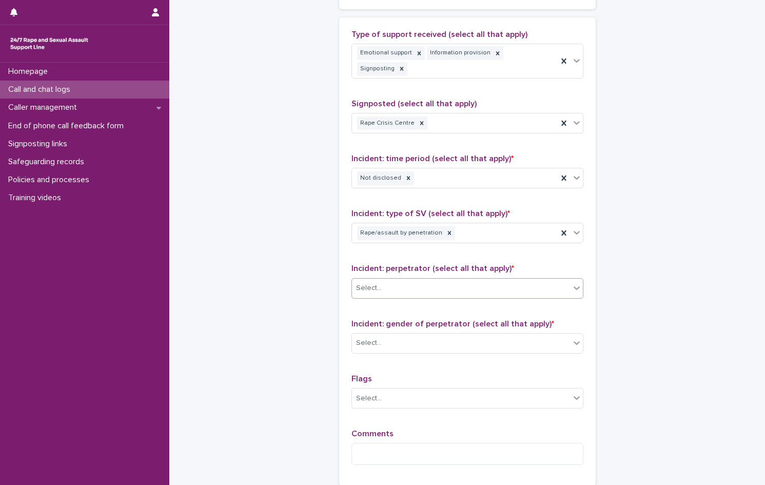
click at [411, 280] on div "Select..." at bounding box center [461, 288] width 218 height 17
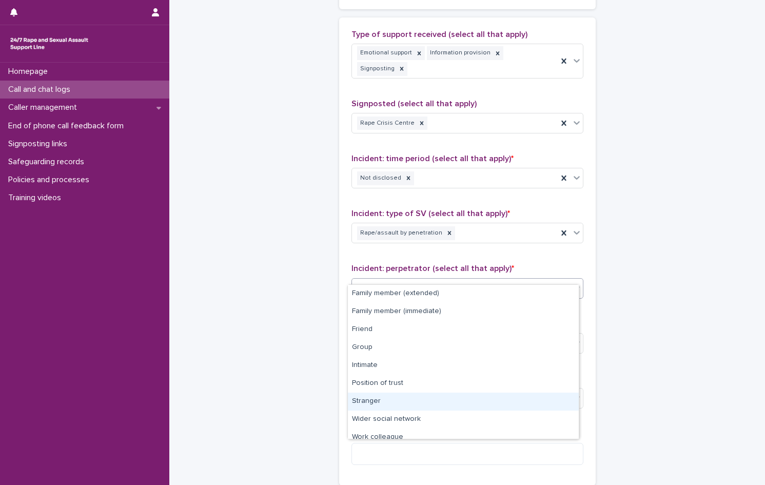
scroll to position [44, 0]
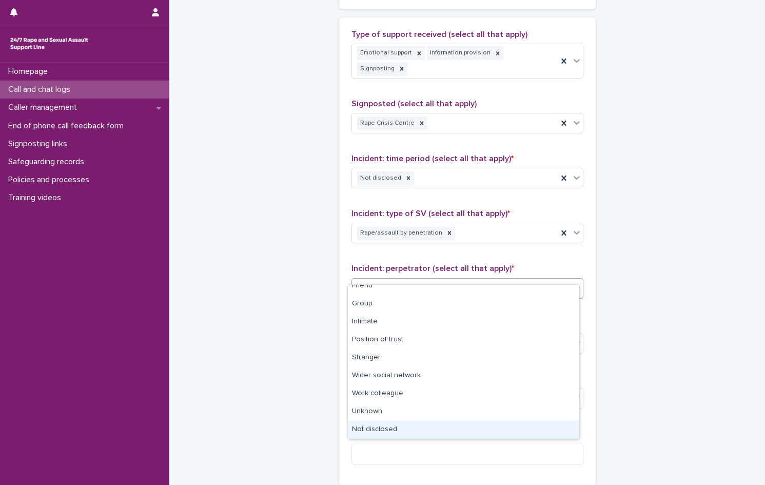
click at [406, 433] on div "Not disclosed" at bounding box center [463, 430] width 231 height 18
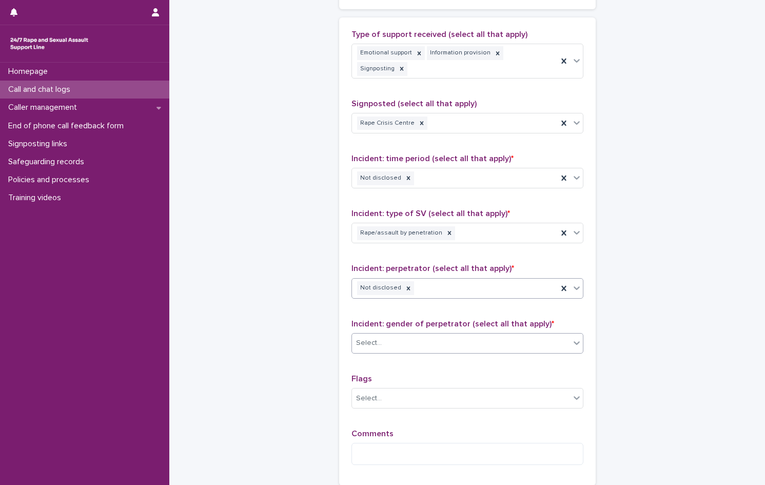
click at [380, 335] on div "Select..." at bounding box center [461, 343] width 218 height 17
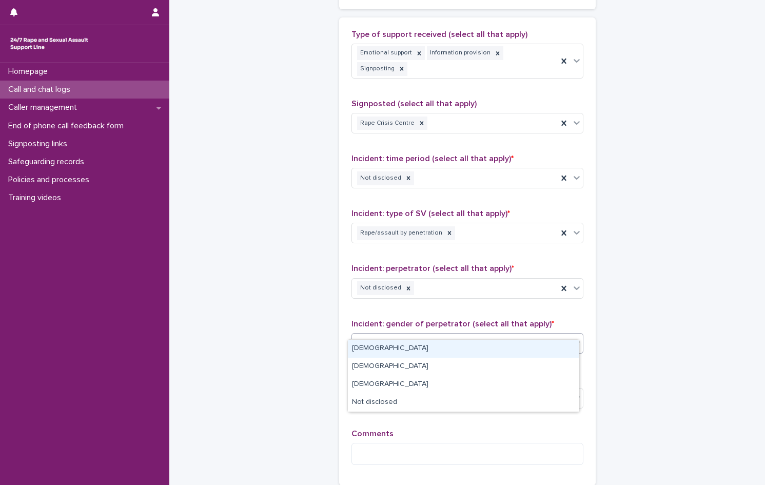
click at [373, 347] on div "[DEMOGRAPHIC_DATA]" at bounding box center [463, 349] width 231 height 18
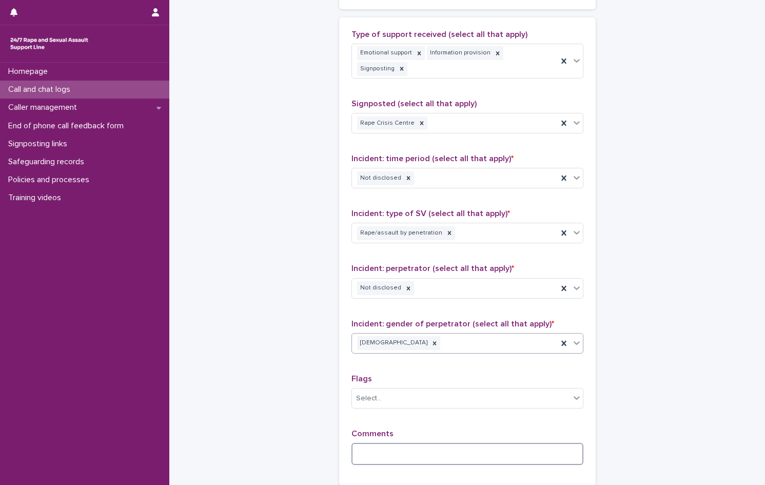
click at [403, 443] on textarea at bounding box center [468, 454] width 232 height 22
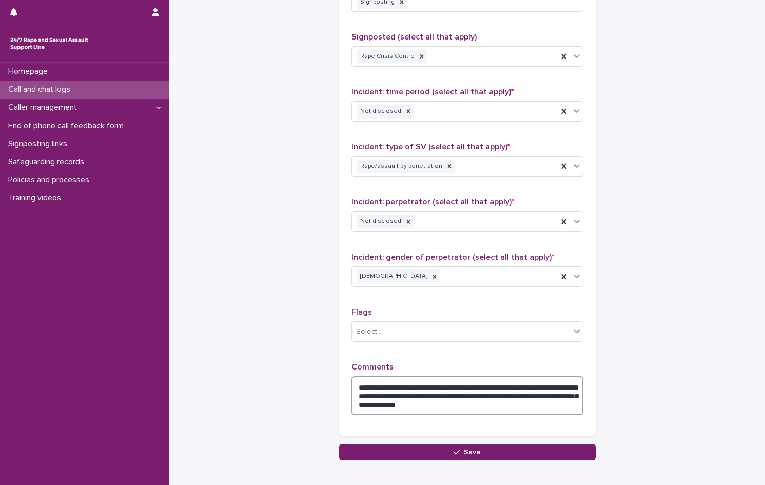
scroll to position [724, 0]
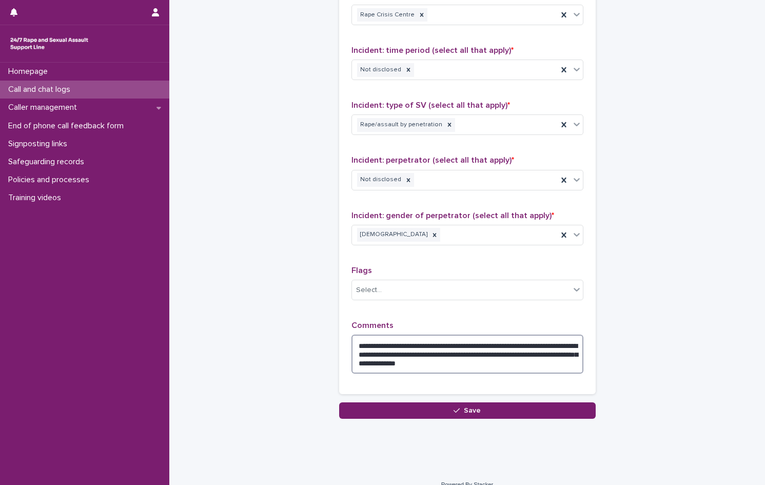
type textarea "**********"
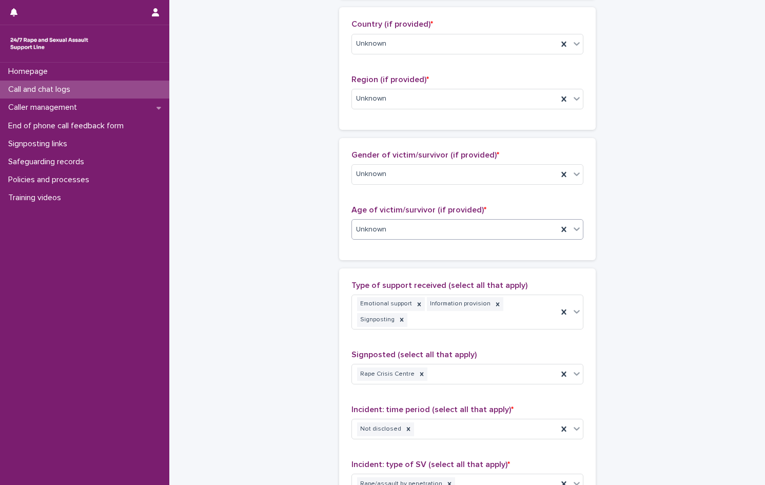
scroll to position [57, 0]
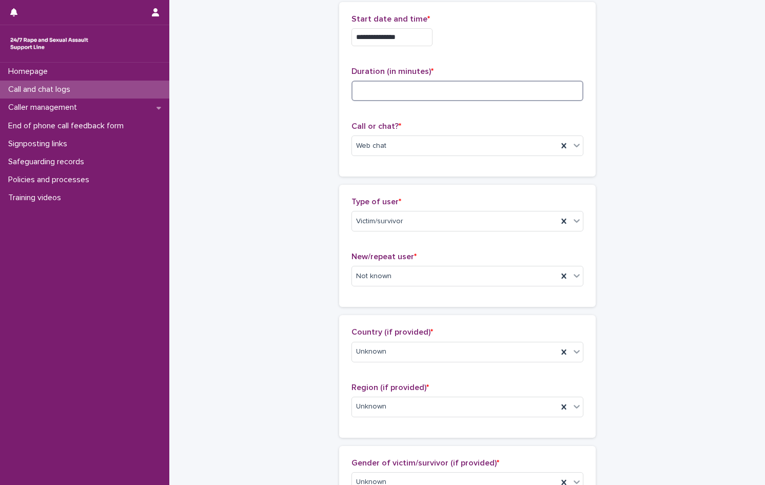
click at [383, 98] on input at bounding box center [468, 91] width 232 height 21
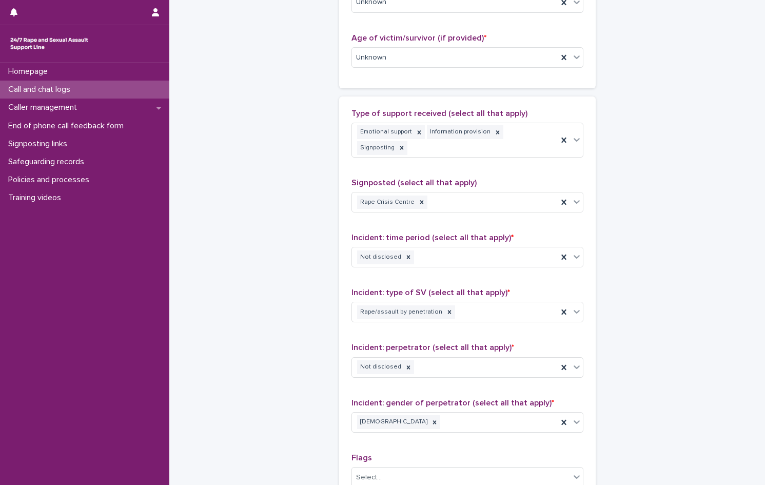
scroll to position [724, 0]
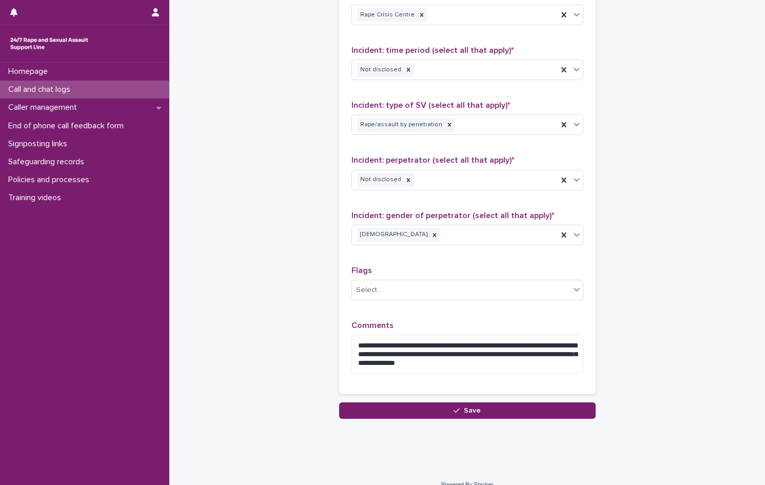
type input "**"
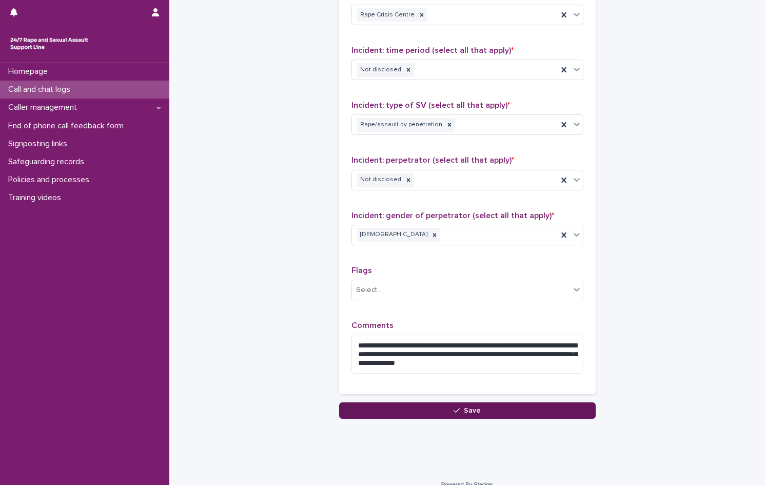
click at [489, 402] on button "Save" at bounding box center [467, 410] width 257 height 16
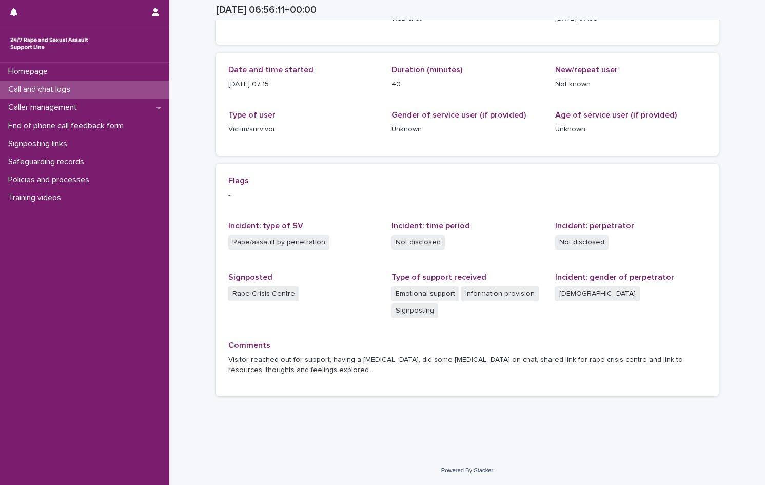
scroll to position [88, 0]
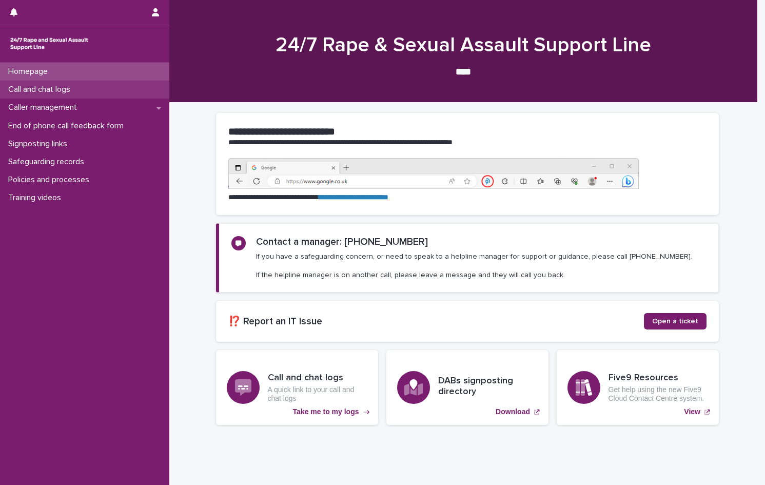
click at [41, 89] on p "Call and chat logs" at bounding box center [41, 90] width 74 height 10
